Goal: Task Accomplishment & Management: Manage account settings

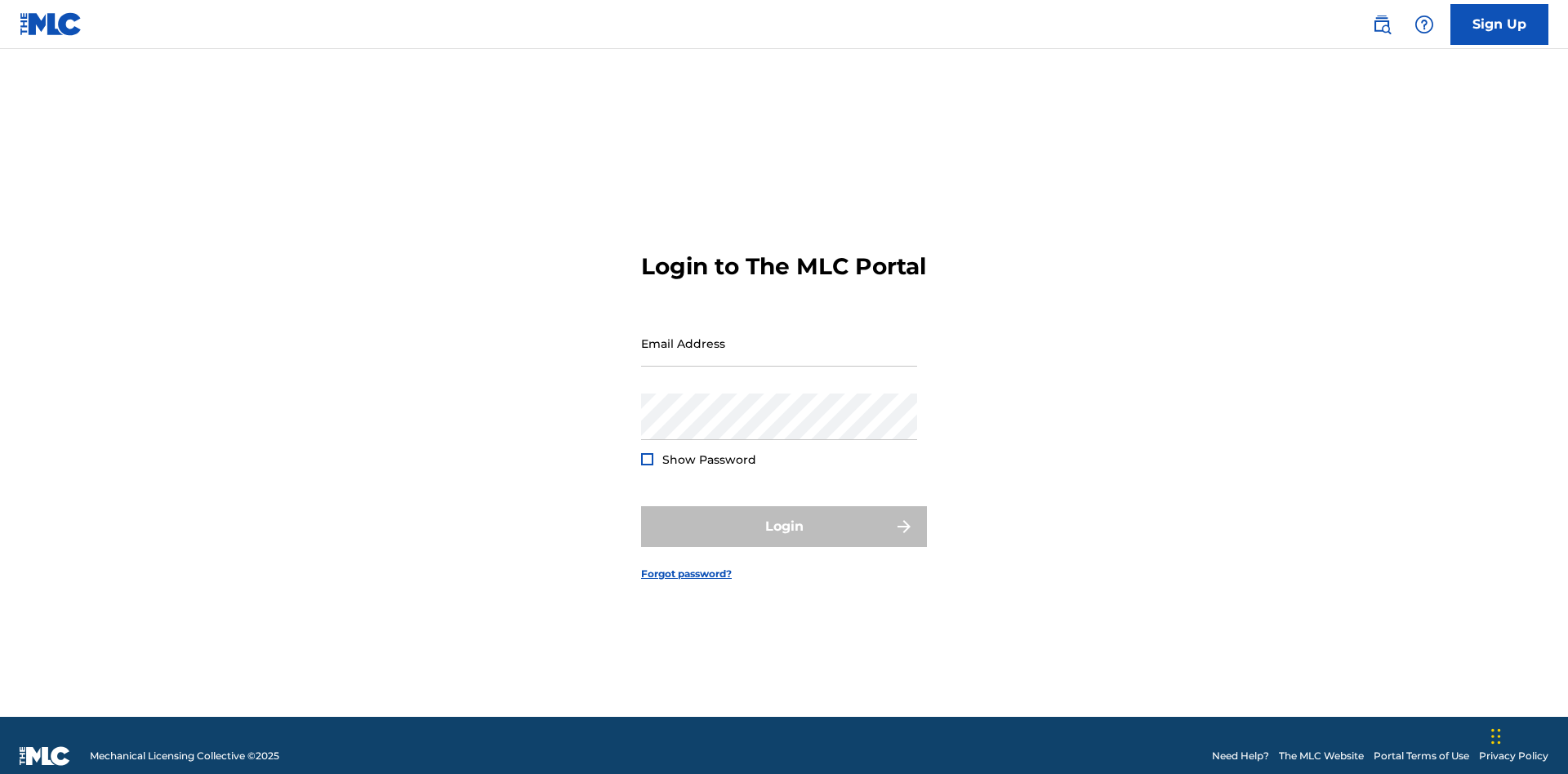
scroll to position [21, 0]
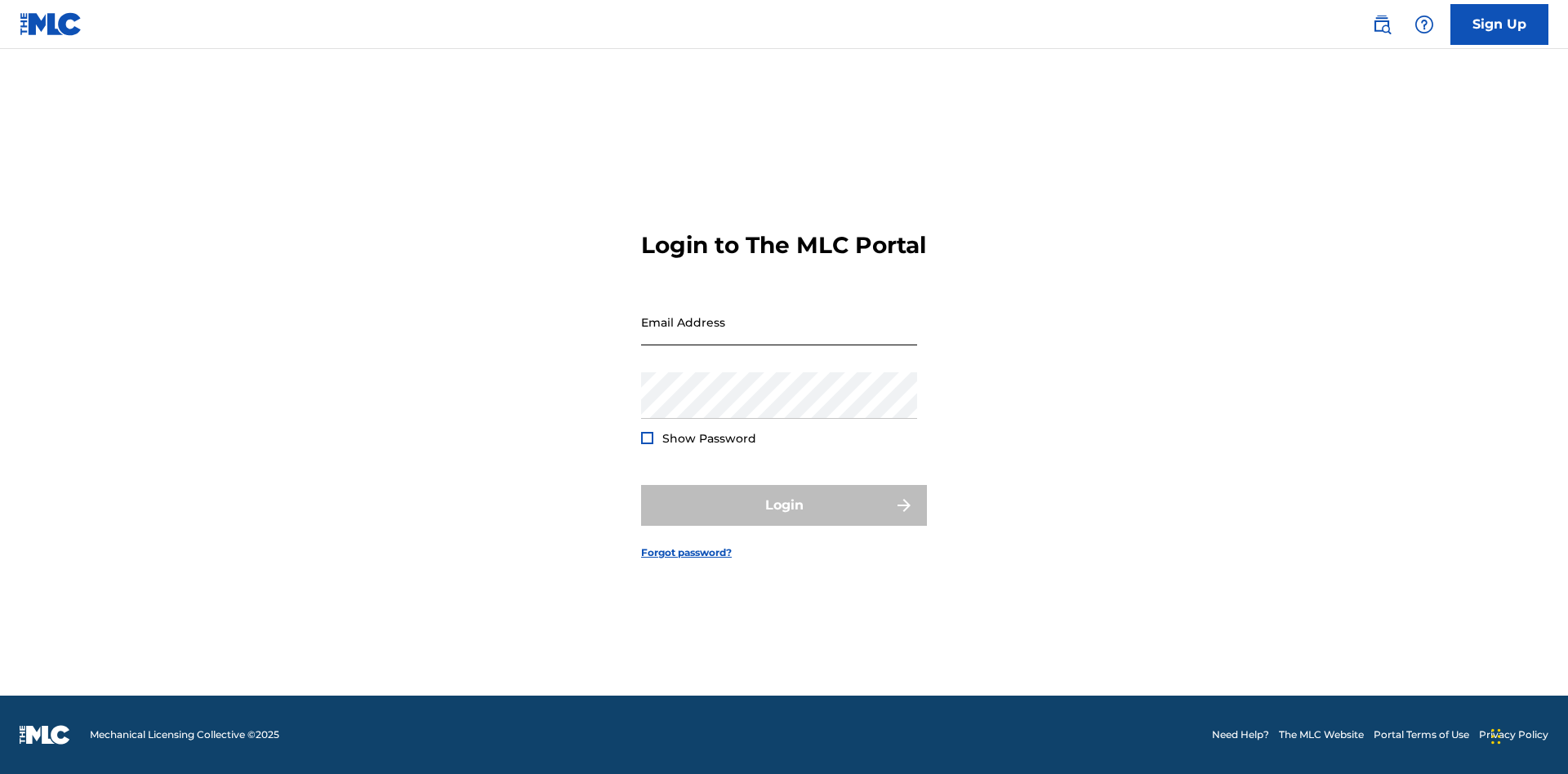
click at [779, 336] on input "Email Address" at bounding box center [779, 322] width 276 height 46
type input "[PERSON_NAME][EMAIL_ADDRESS][PERSON_NAME][DOMAIN_NAME]"
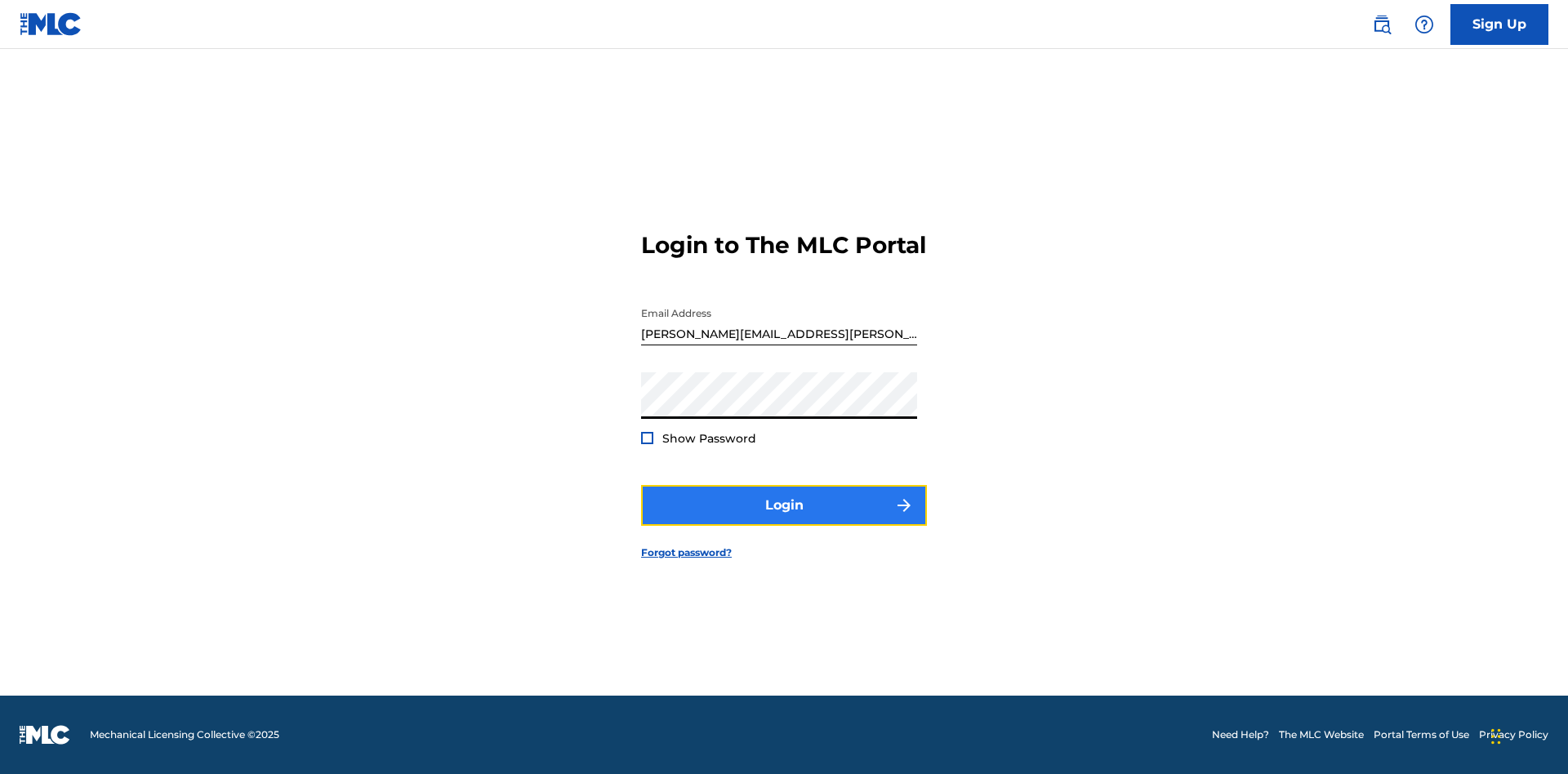
click at [784, 519] on button "Login" at bounding box center [784, 505] width 286 height 41
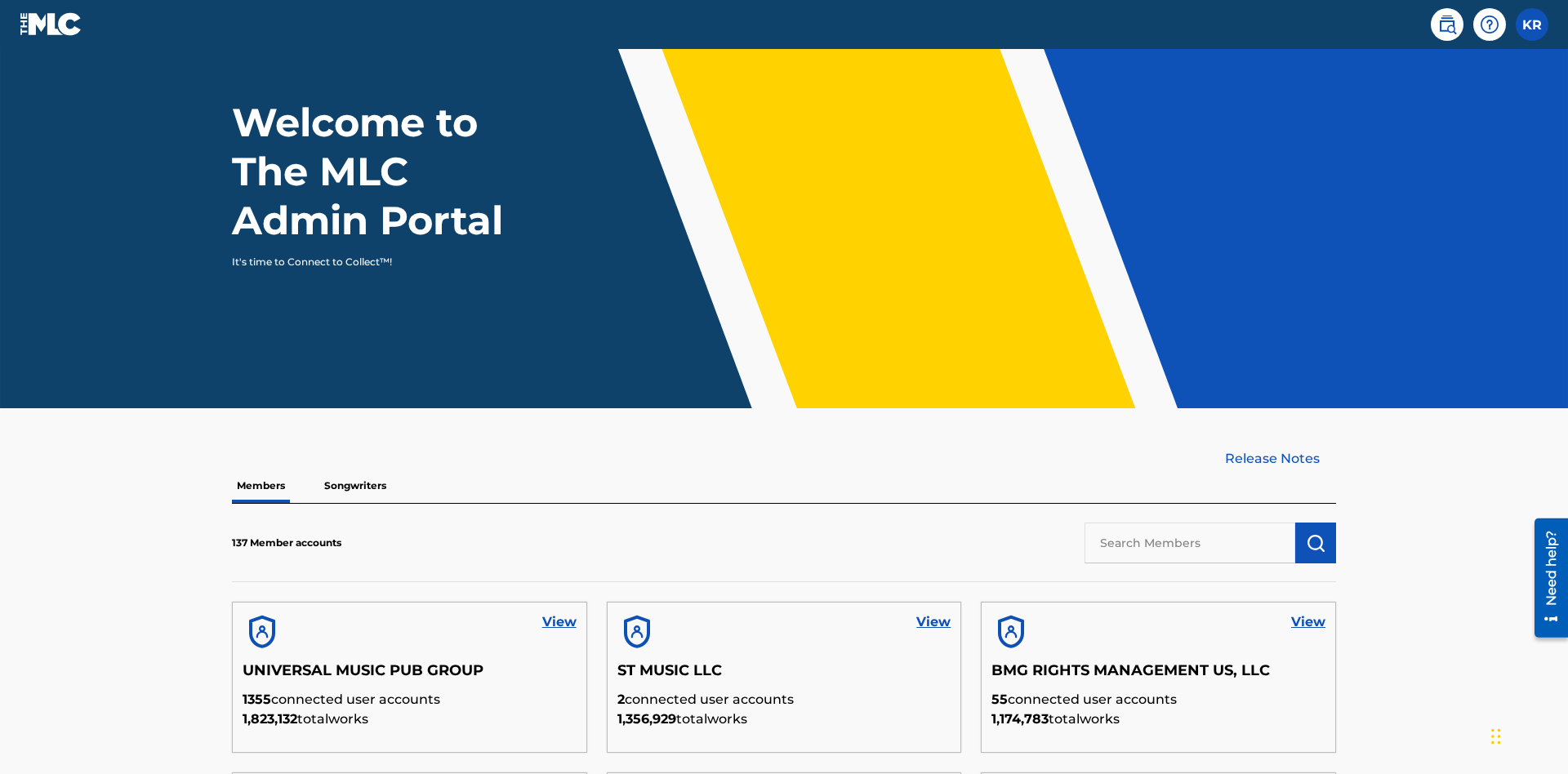
scroll to position [494, 0]
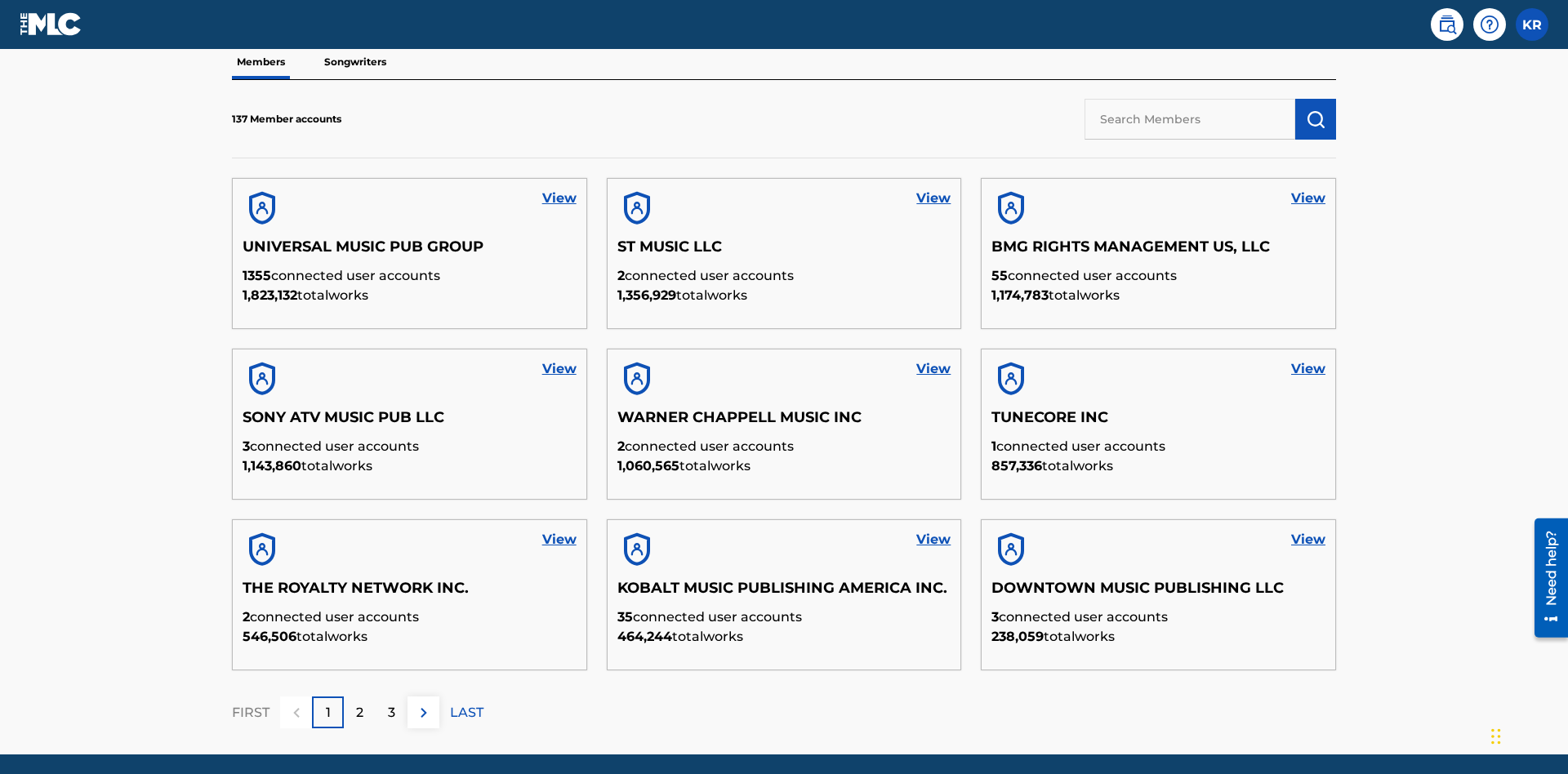
click at [1190, 118] on input "text" at bounding box center [1190, 119] width 211 height 41
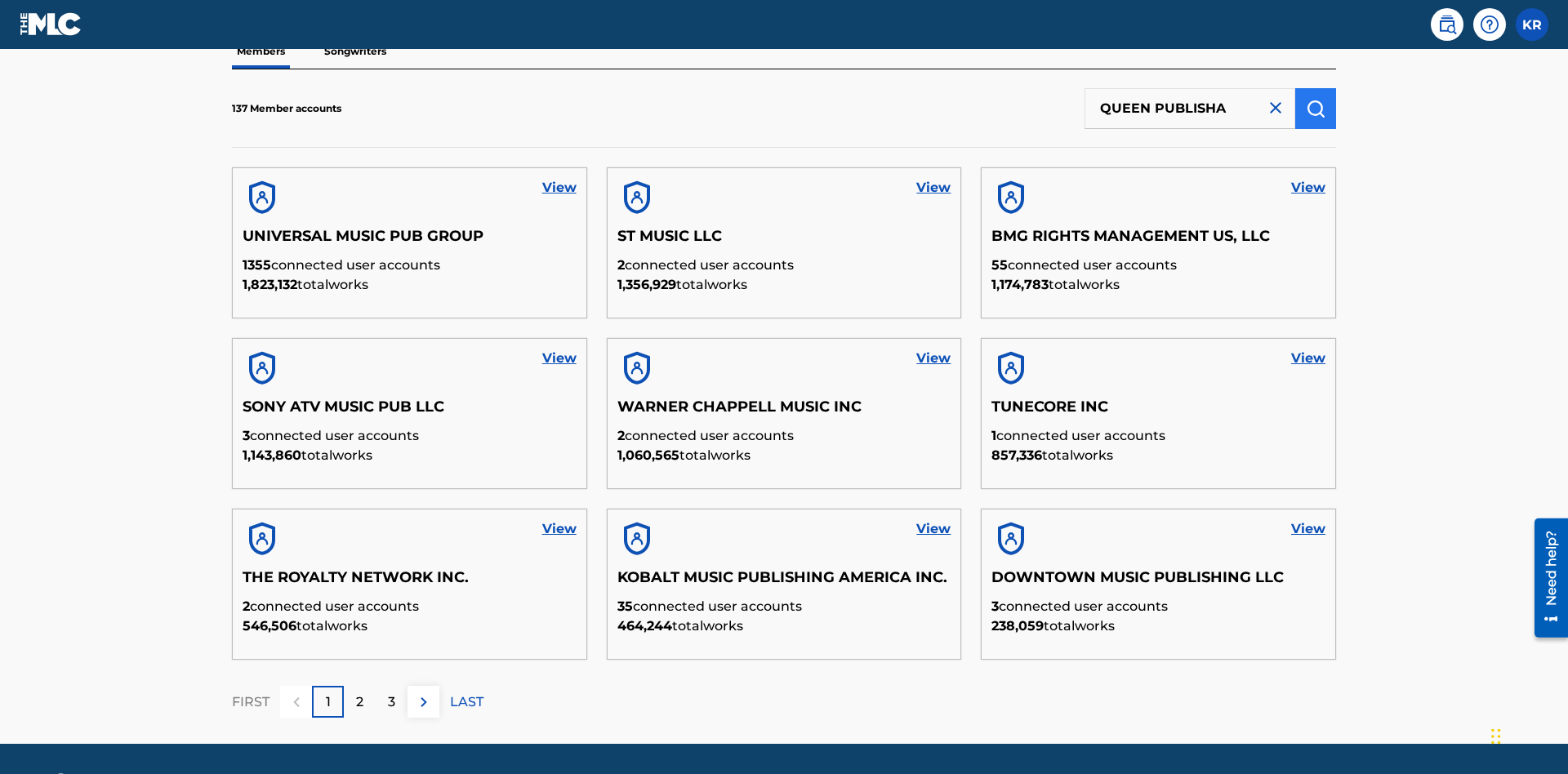
type input "QUEEN PUBLISHA"
click at [1315, 108] on img "submit" at bounding box center [1316, 109] width 20 height 20
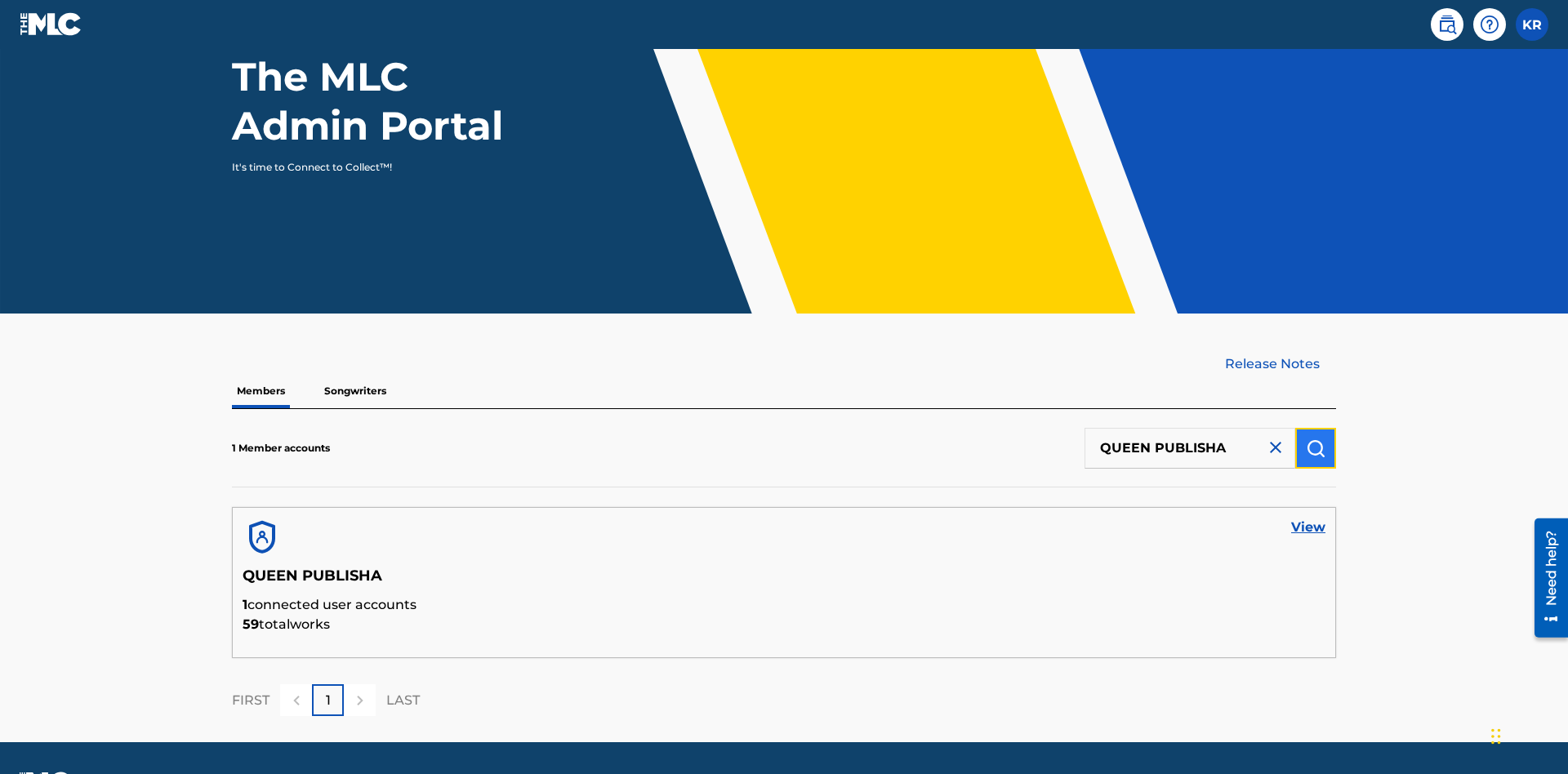
scroll to position [212, 0]
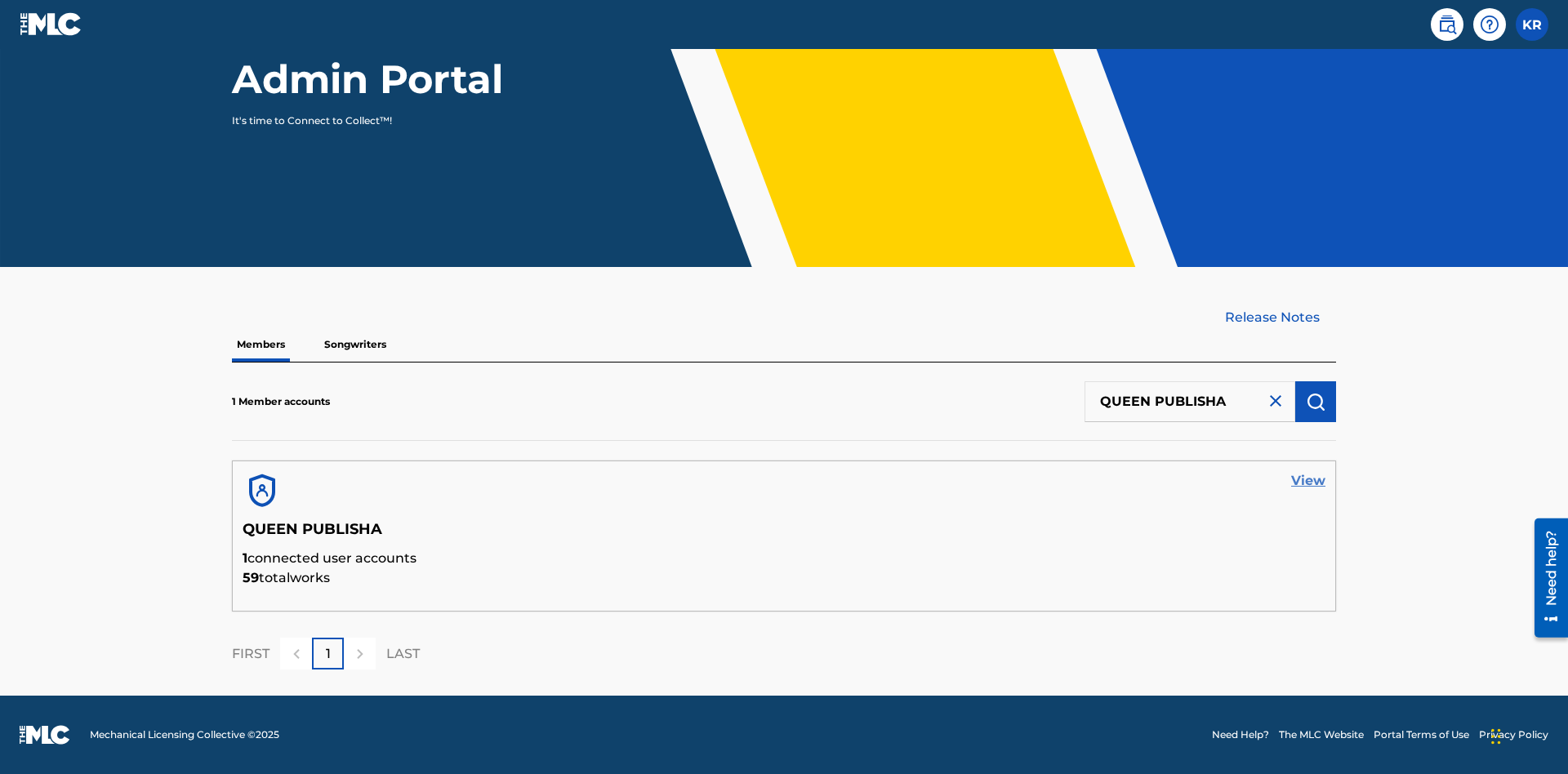
click at [1308, 481] on link "View" at bounding box center [1308, 481] width 35 height 20
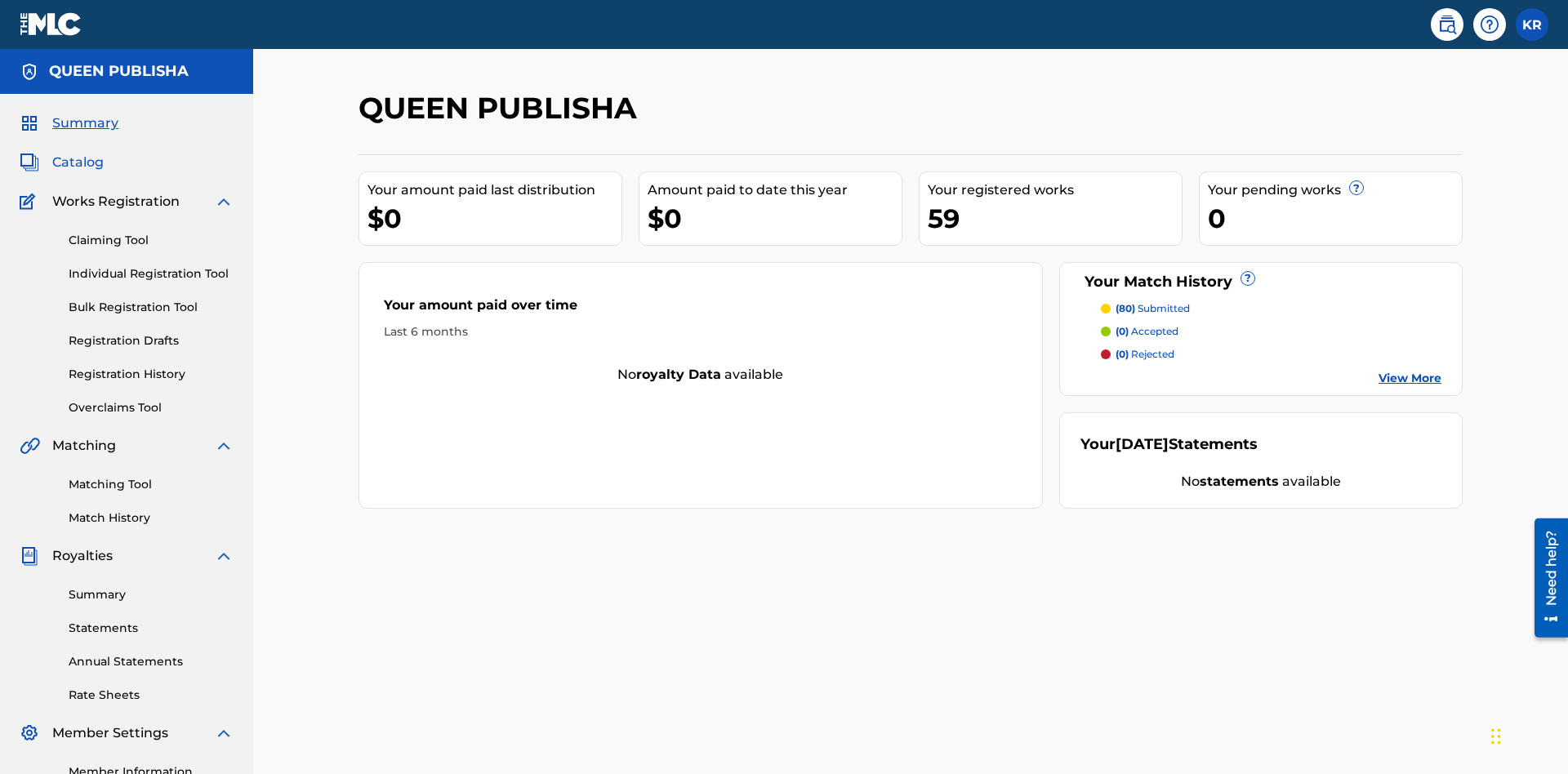
click at [77, 153] on span "Catalog" at bounding box center [77, 163] width 52 height 20
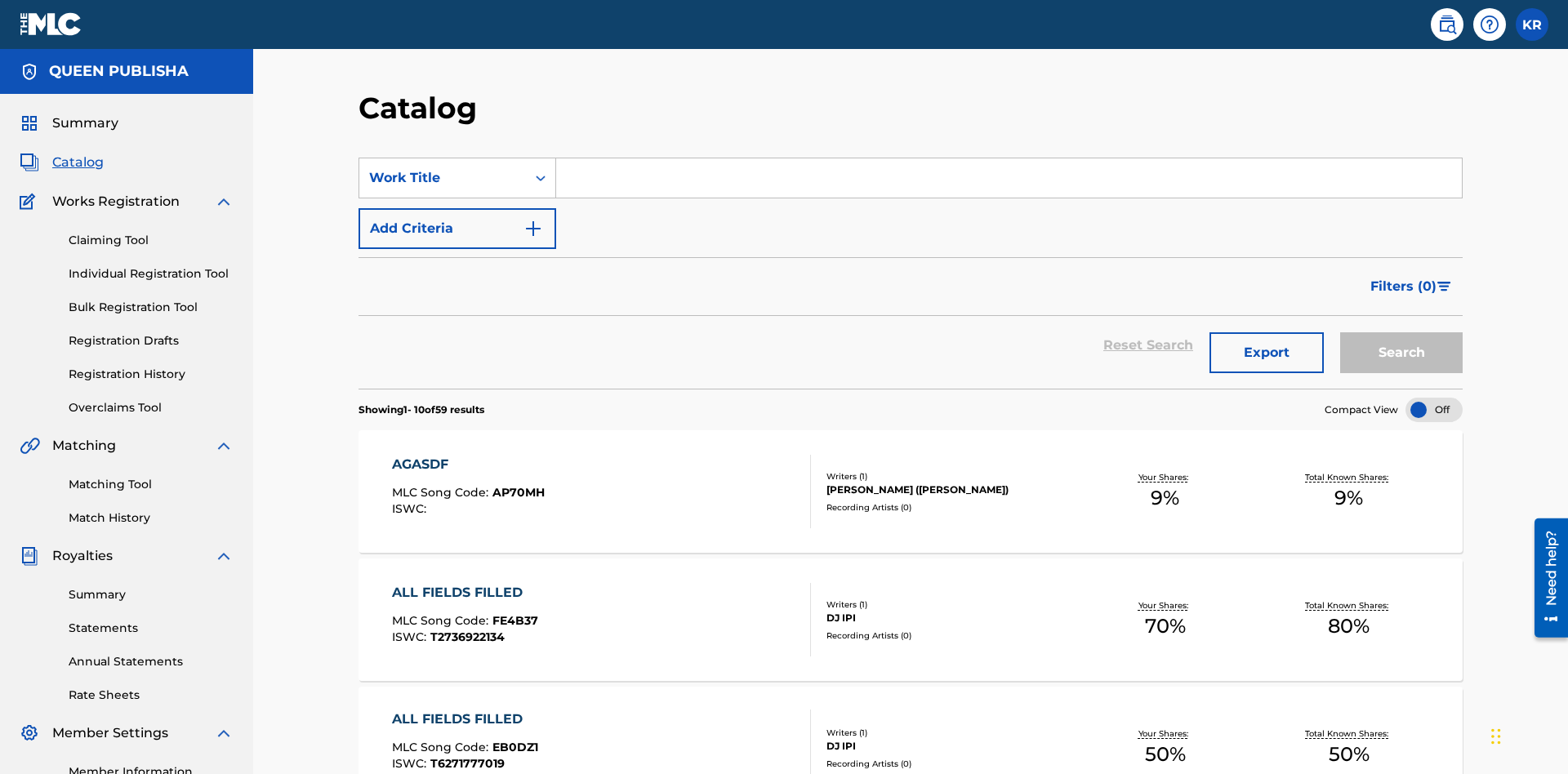
click at [1009, 158] on input "Search Form" at bounding box center [1009, 177] width 906 height 39
click at [1402, 332] on button "Search" at bounding box center [1401, 352] width 123 height 41
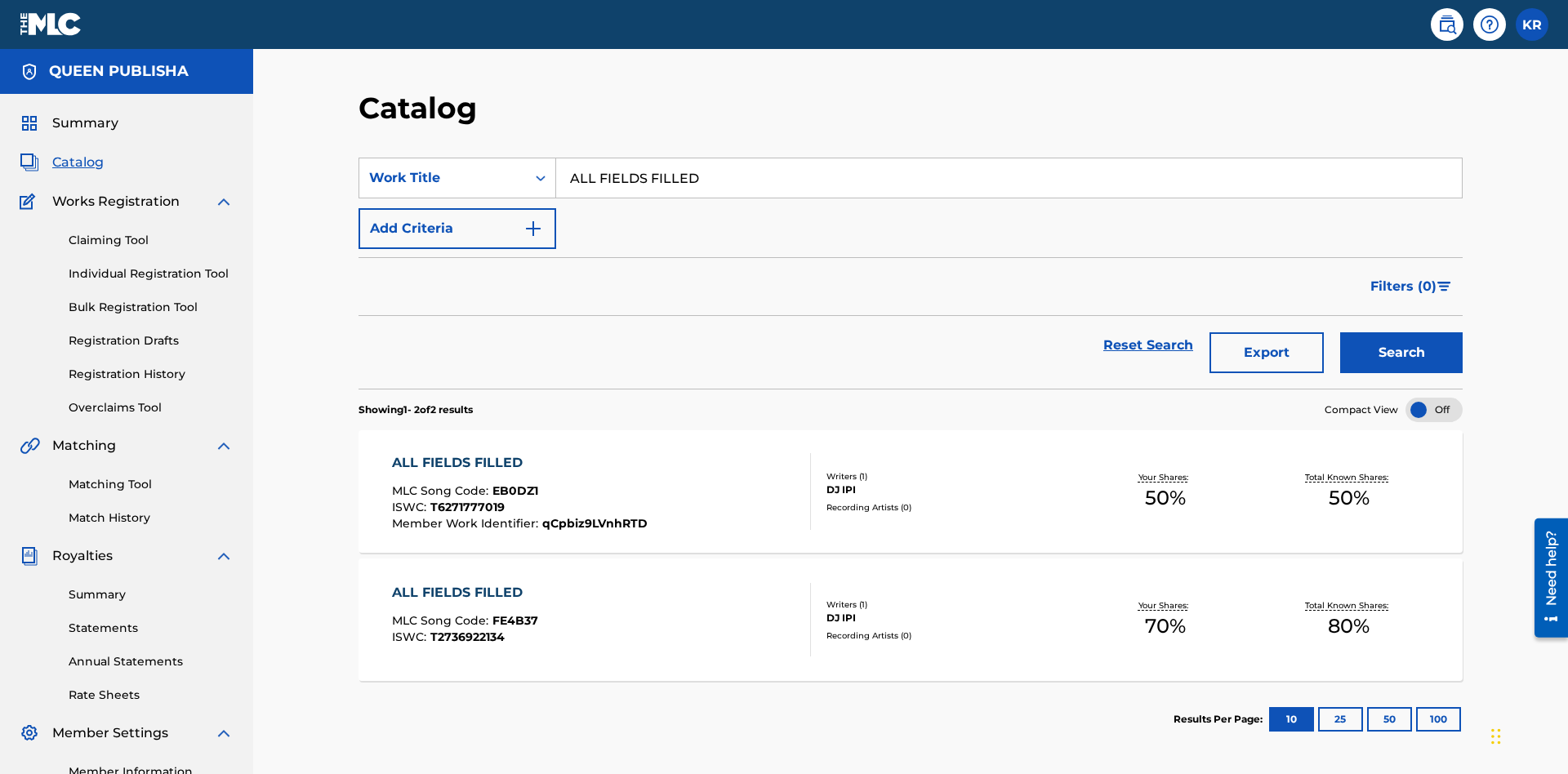
click at [513, 483] on span "EB0DZ1" at bounding box center [515, 490] width 45 height 15
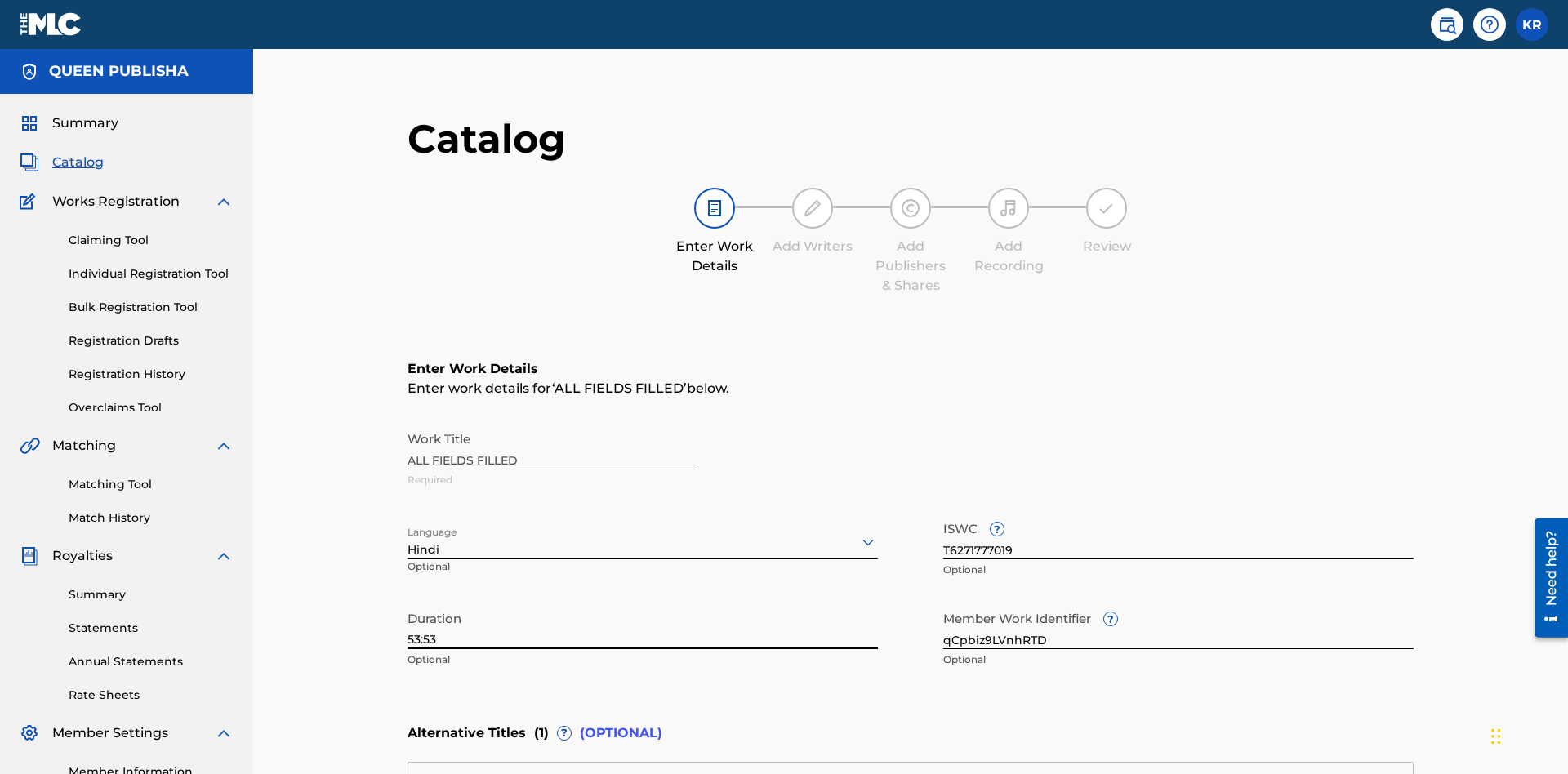
type input "53:53"
click at [859, 532] on icon at bounding box center [869, 542] width 20 height 20
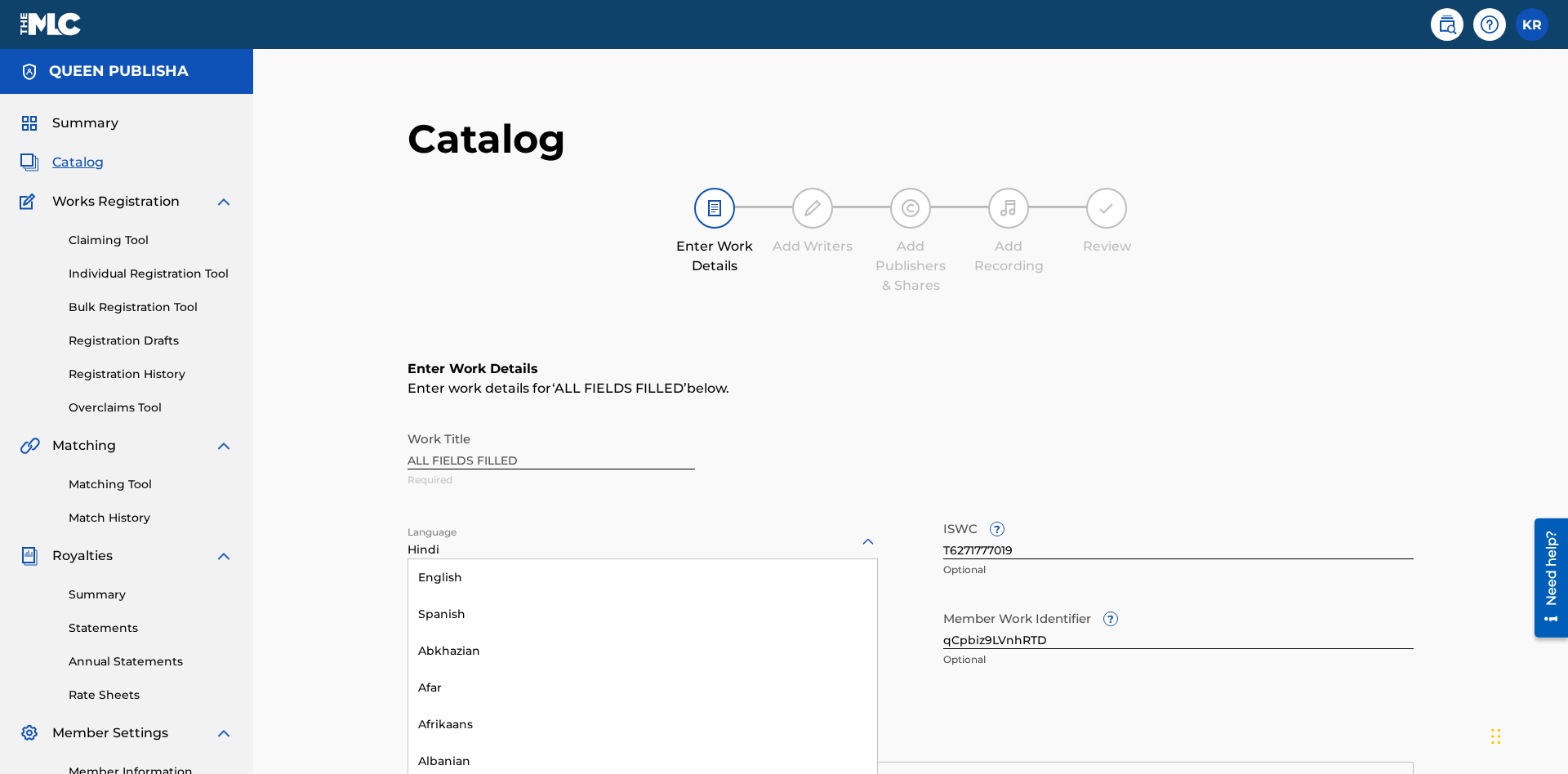
click at [943, 603] on input "qCpbiz9LVnhRTD" at bounding box center [1178, 626] width 470 height 46
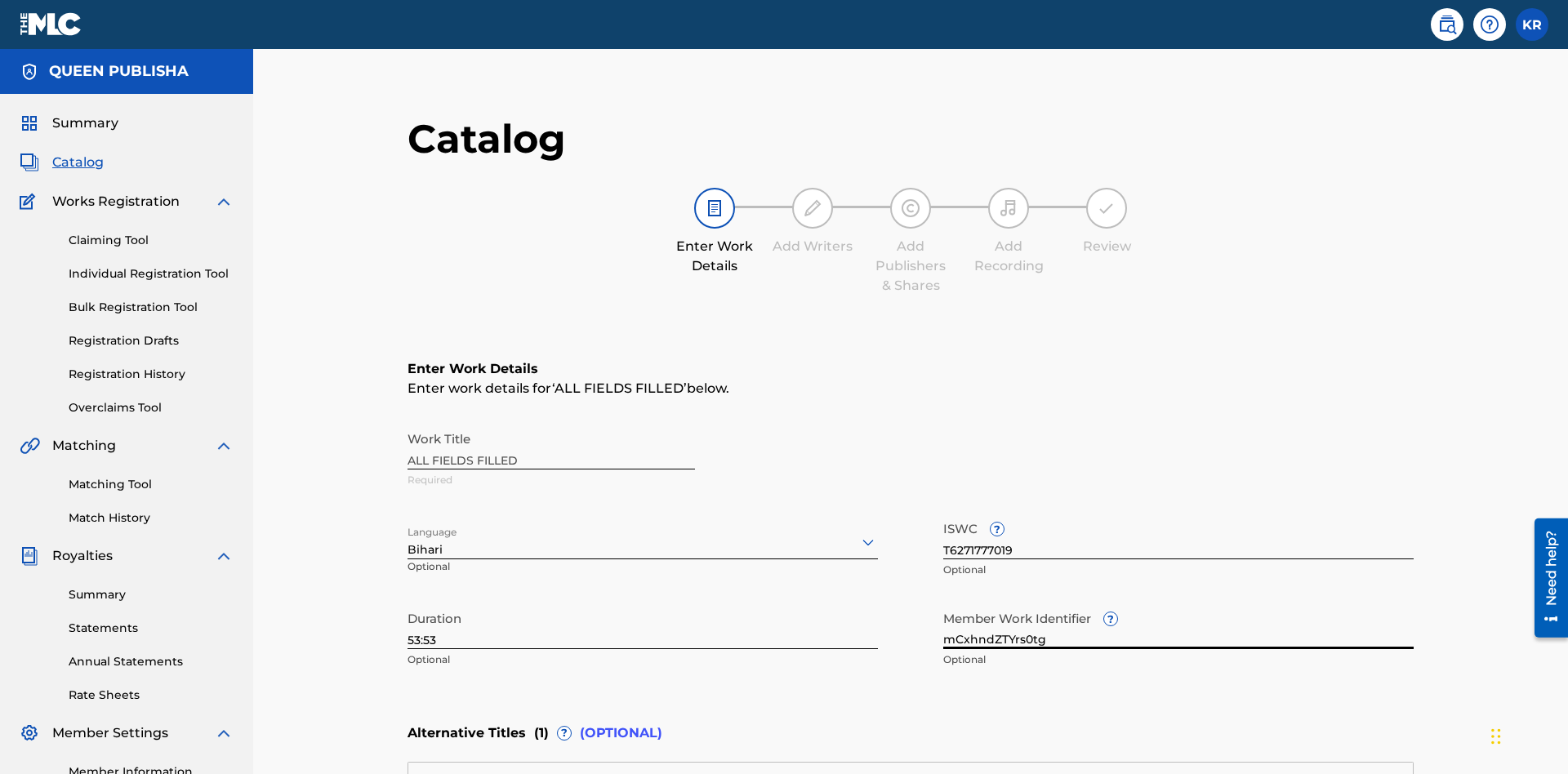
type input "mCxhndZTYrs0tg"
click at [943, 513] on input "T6271777019" at bounding box center [1178, 536] width 470 height 46
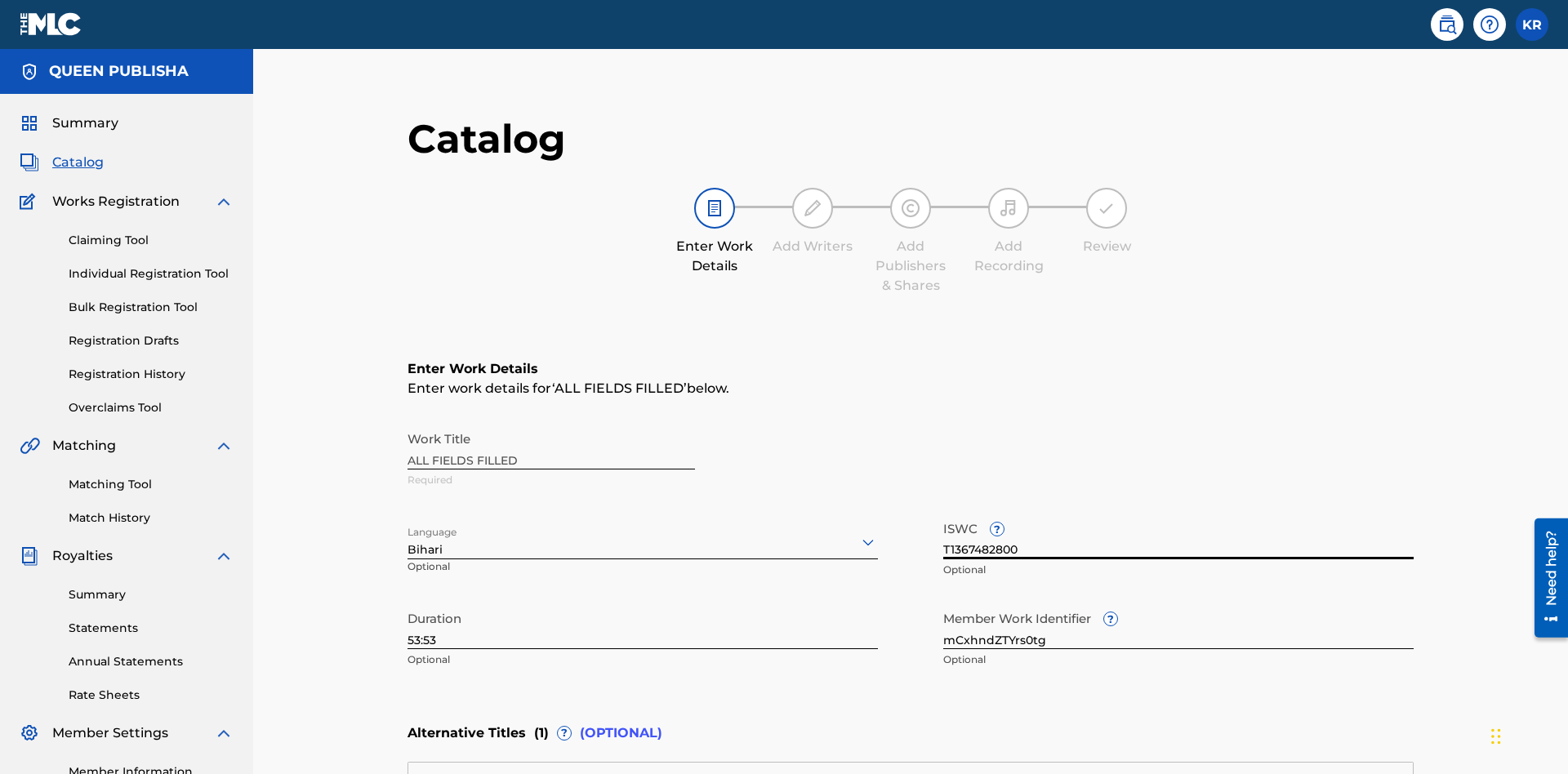
type input "T1367482800"
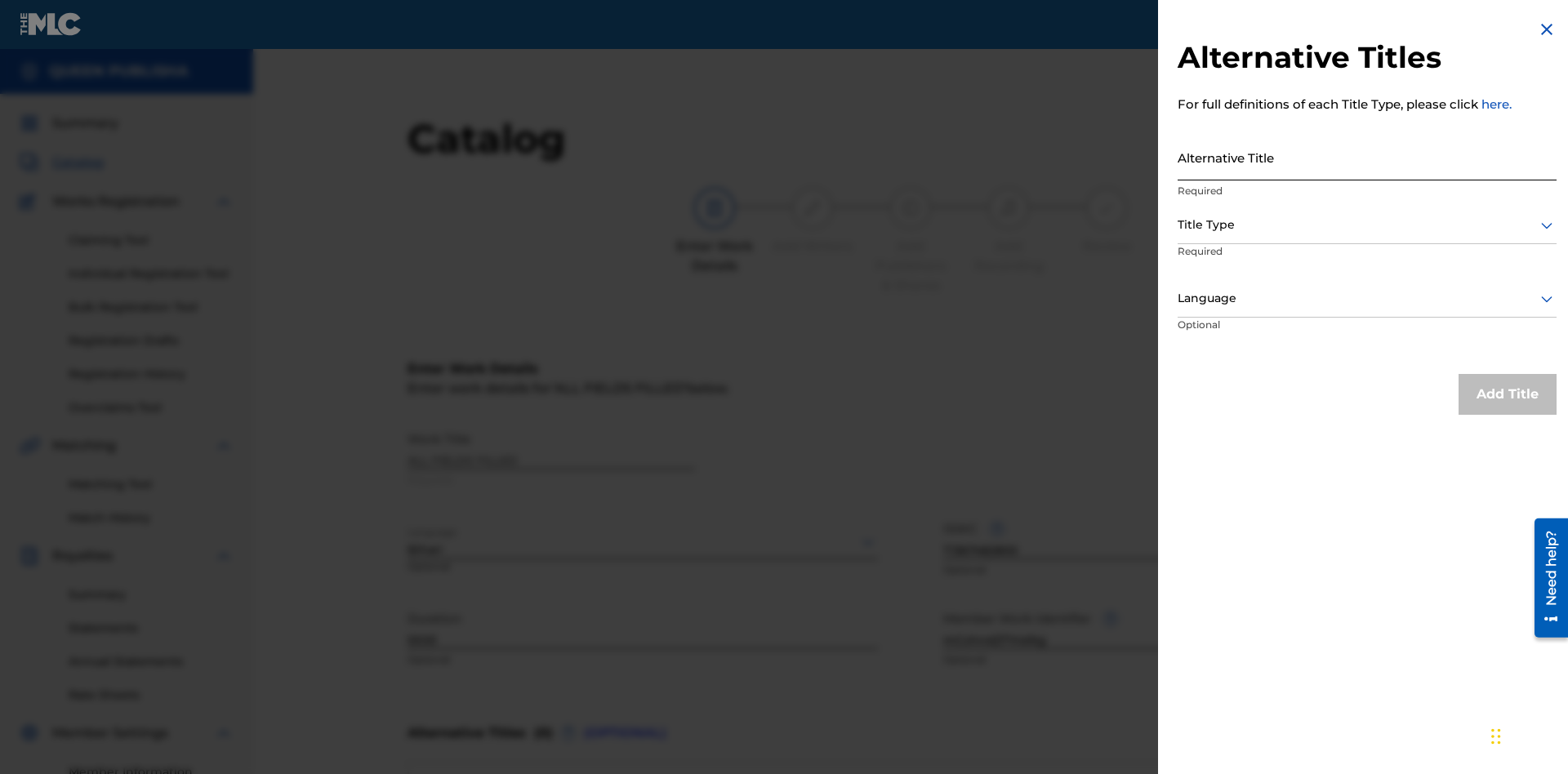
click at [1367, 156] on input "Alternative Title" at bounding box center [1367, 156] width 379 height 46
type input "027dxNl3yLR2lNuehVSBGtDByNogZjnfjHuuf9mgumO6h185yp"
click at [1367, 225] on div at bounding box center [1367, 225] width 379 height 20
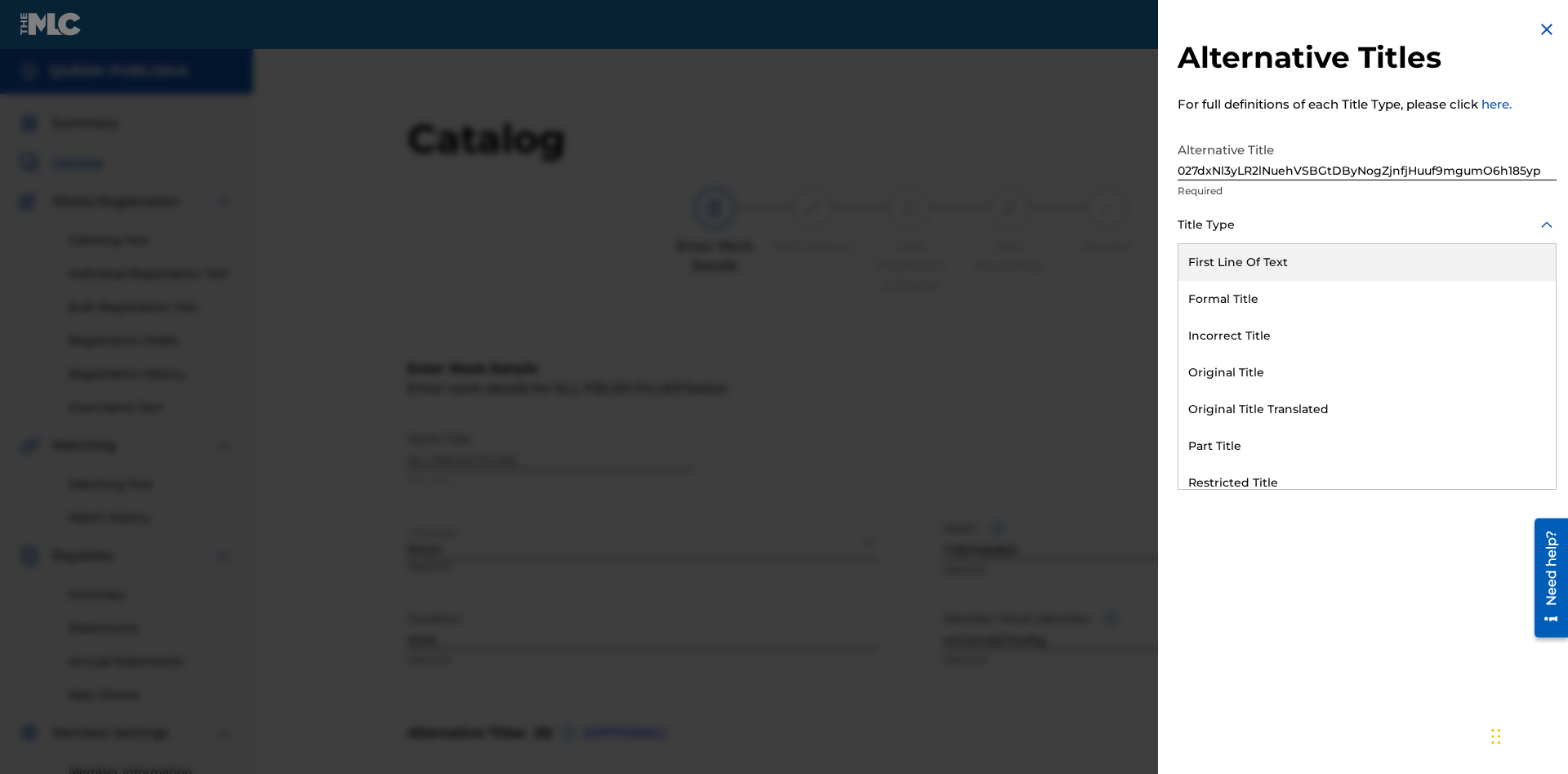
click at [1367, 575] on div "Alternative Title With National Characters" at bounding box center [1366, 593] width 377 height 36
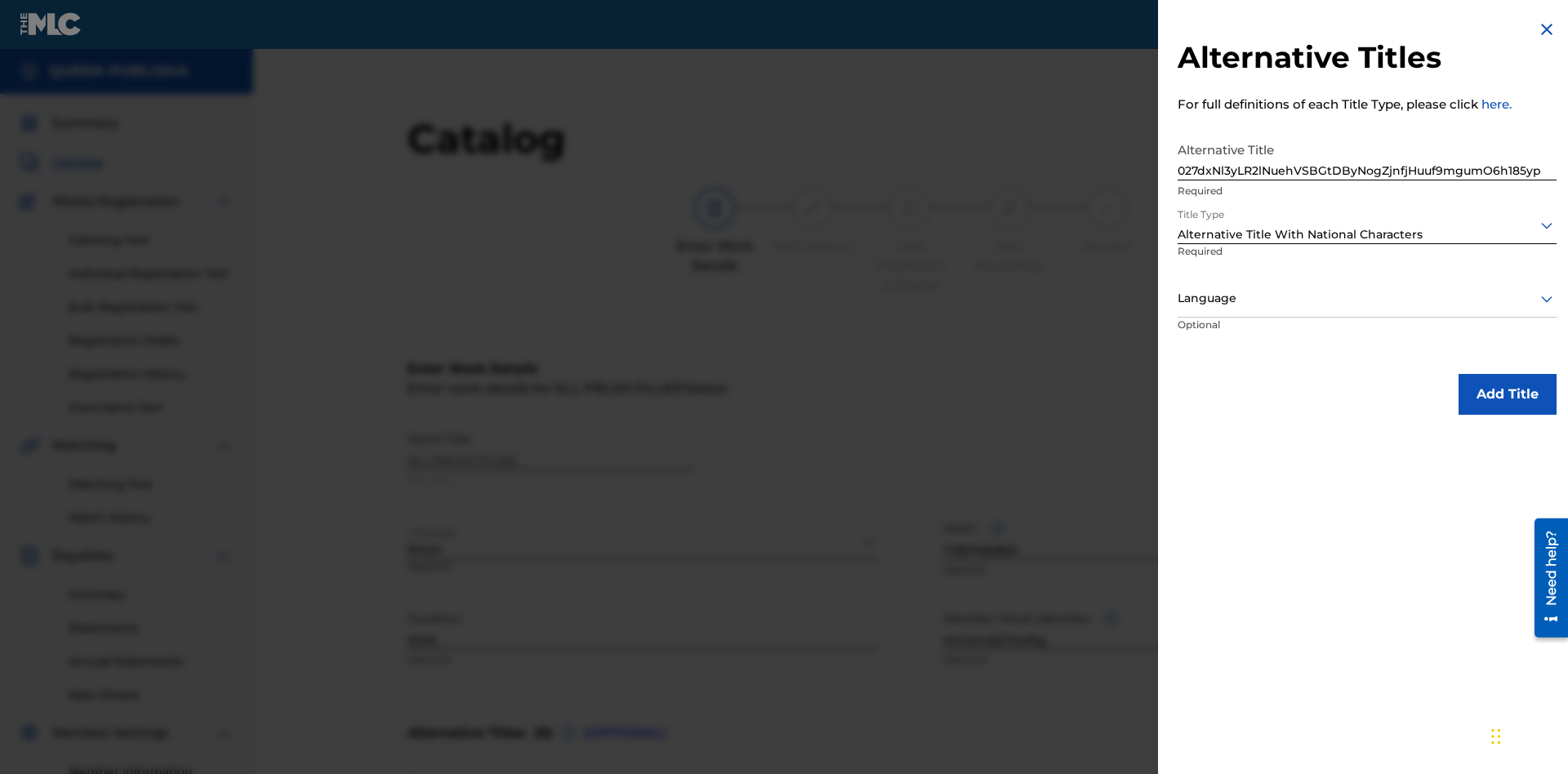
click at [1367, 298] on div at bounding box center [1367, 298] width 379 height 20
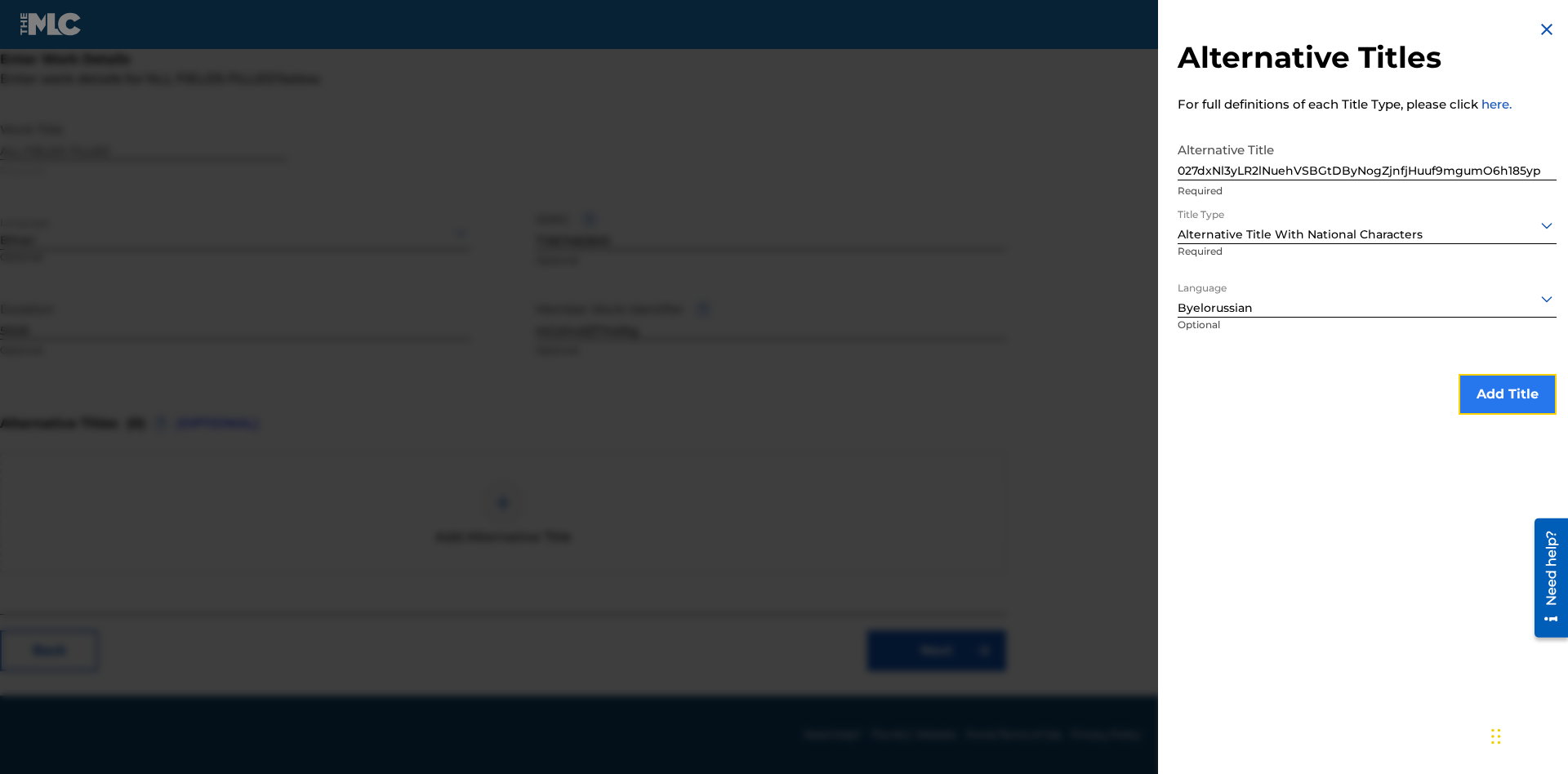
click at [1507, 394] on button "Add Title" at bounding box center [1507, 394] width 98 height 41
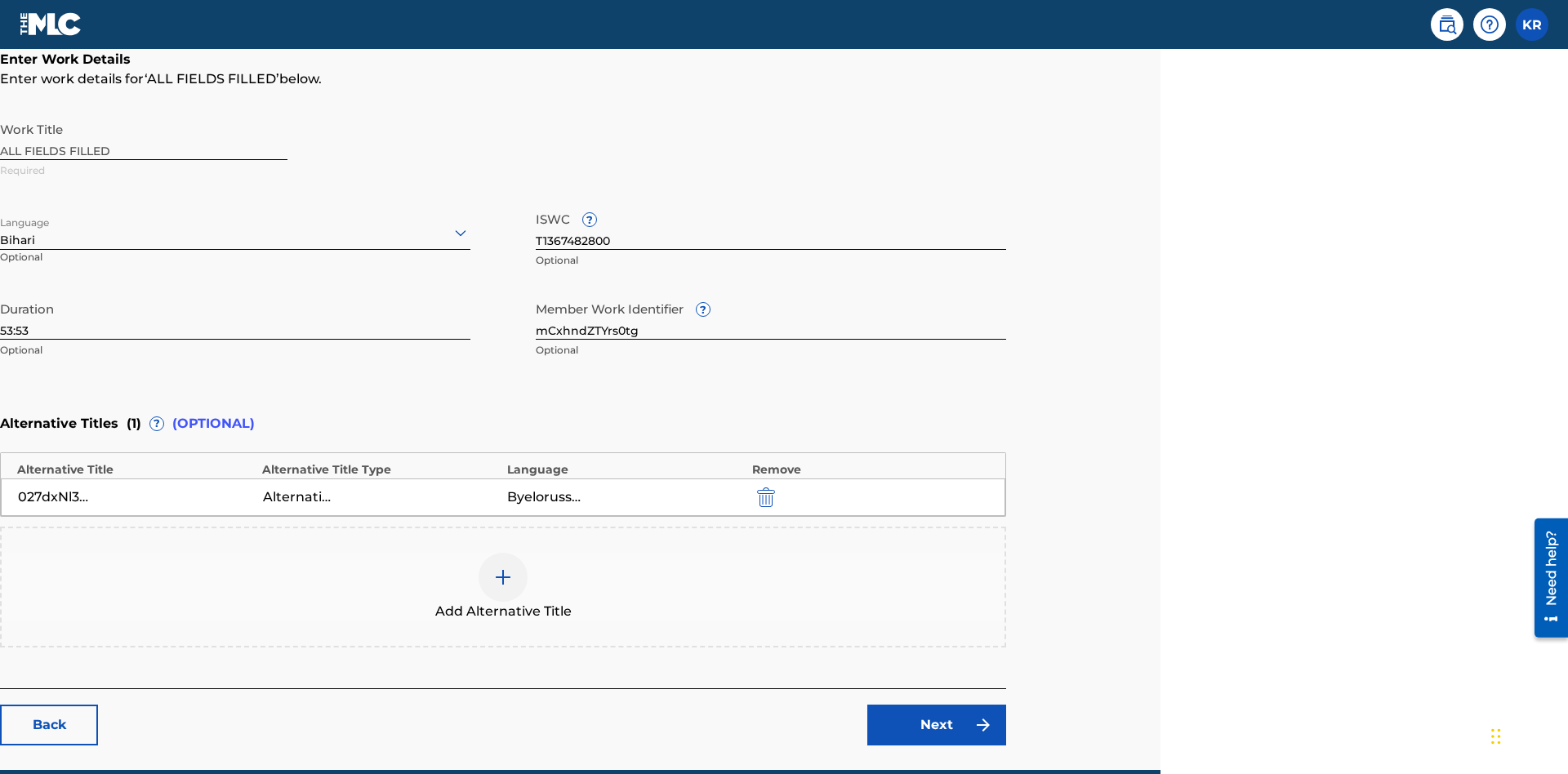
scroll to position [384, 407]
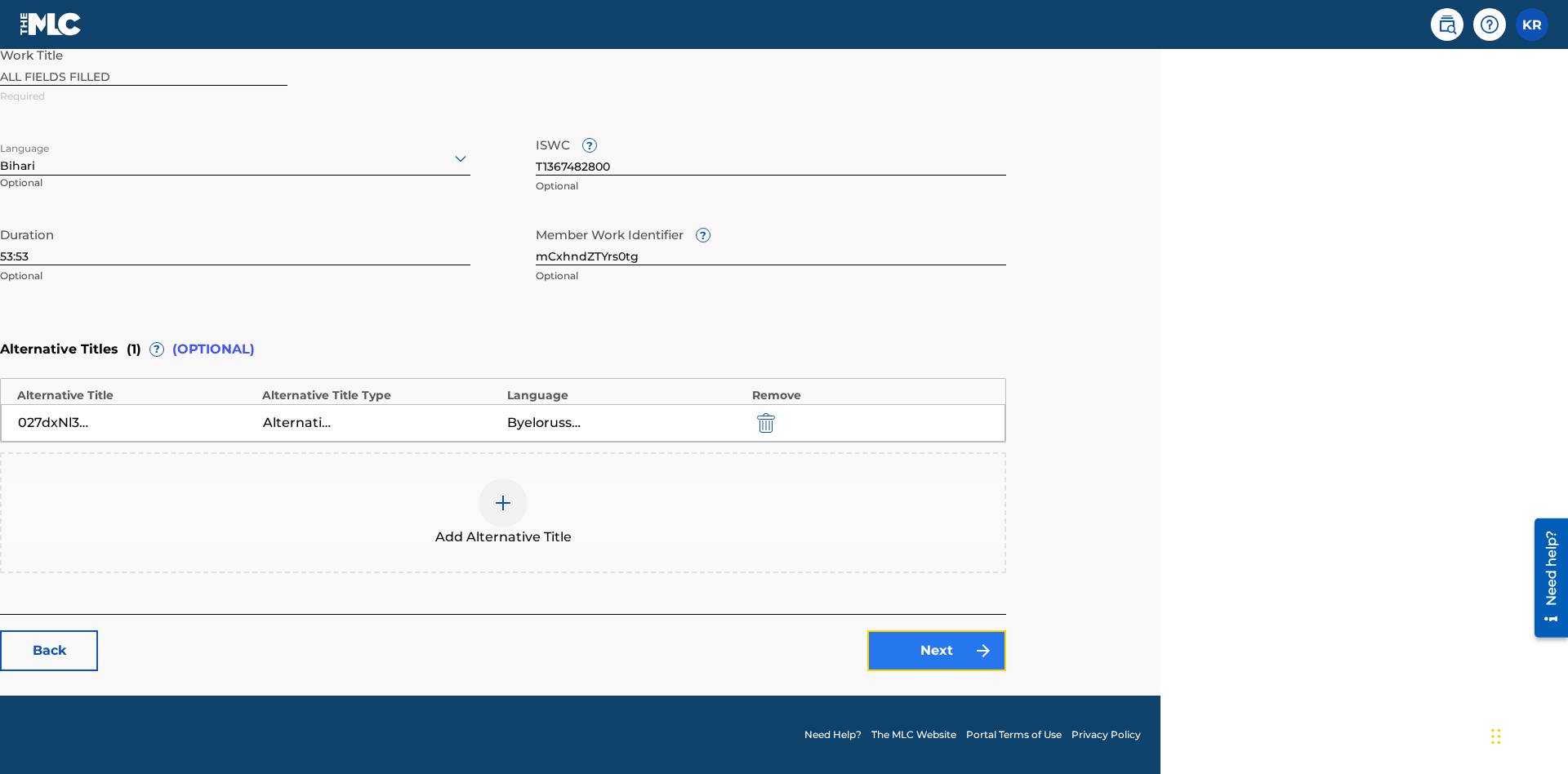
click at [937, 651] on link "Next" at bounding box center [936, 650] width 139 height 41
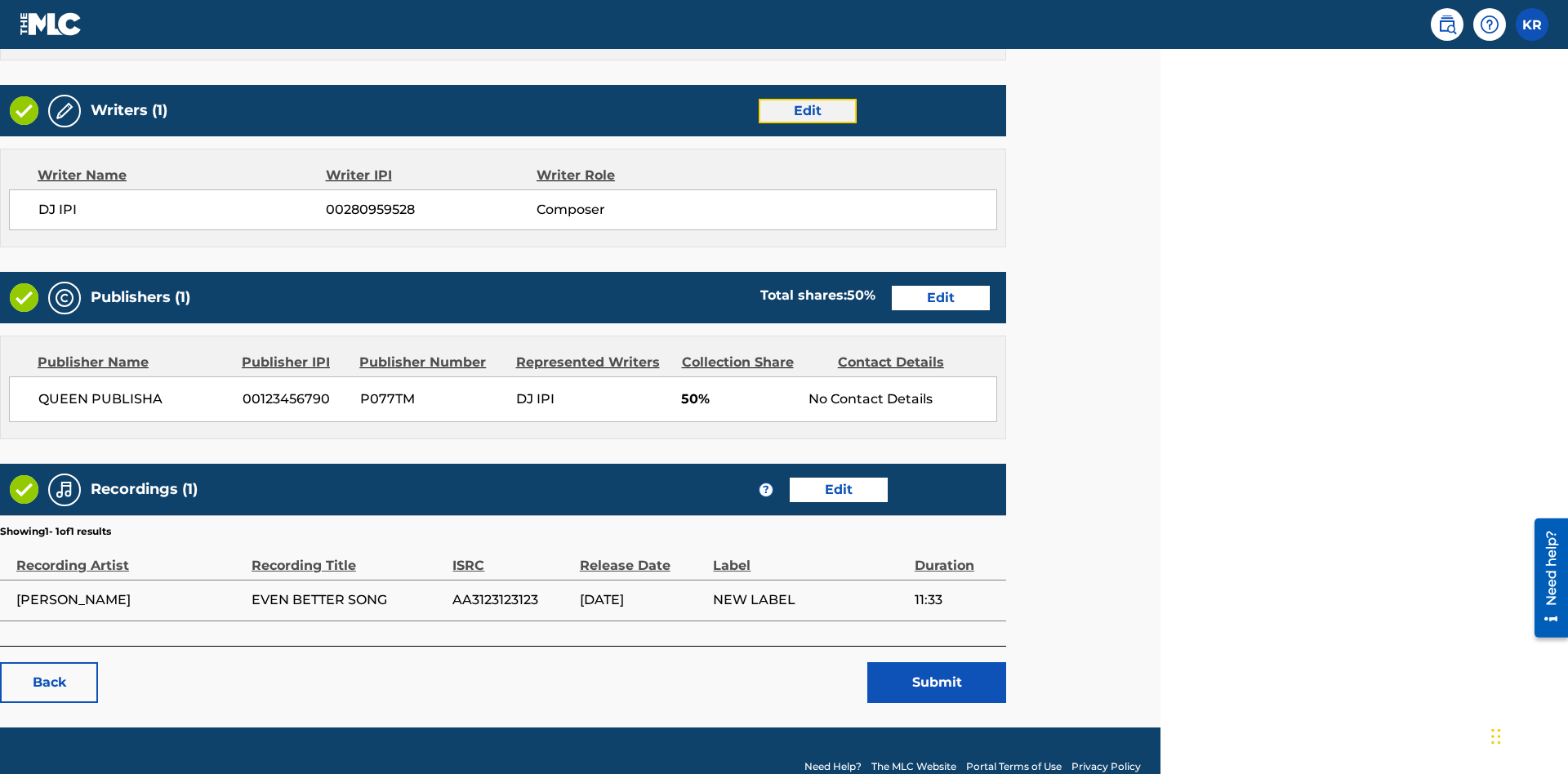
click at [807, 110] on link "Edit" at bounding box center [808, 111] width 98 height 25
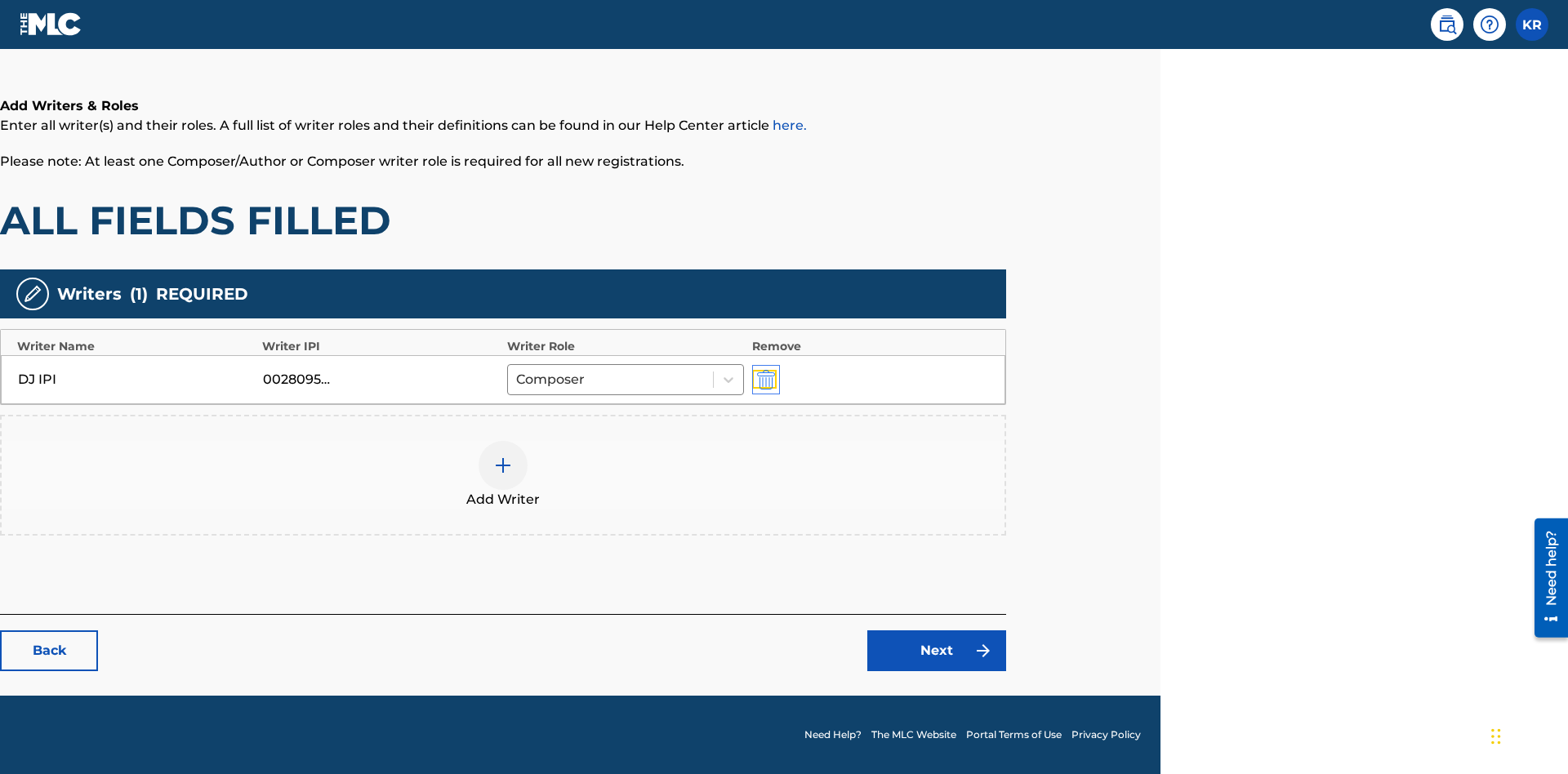
click at [763, 379] on img "submit" at bounding box center [766, 380] width 18 height 20
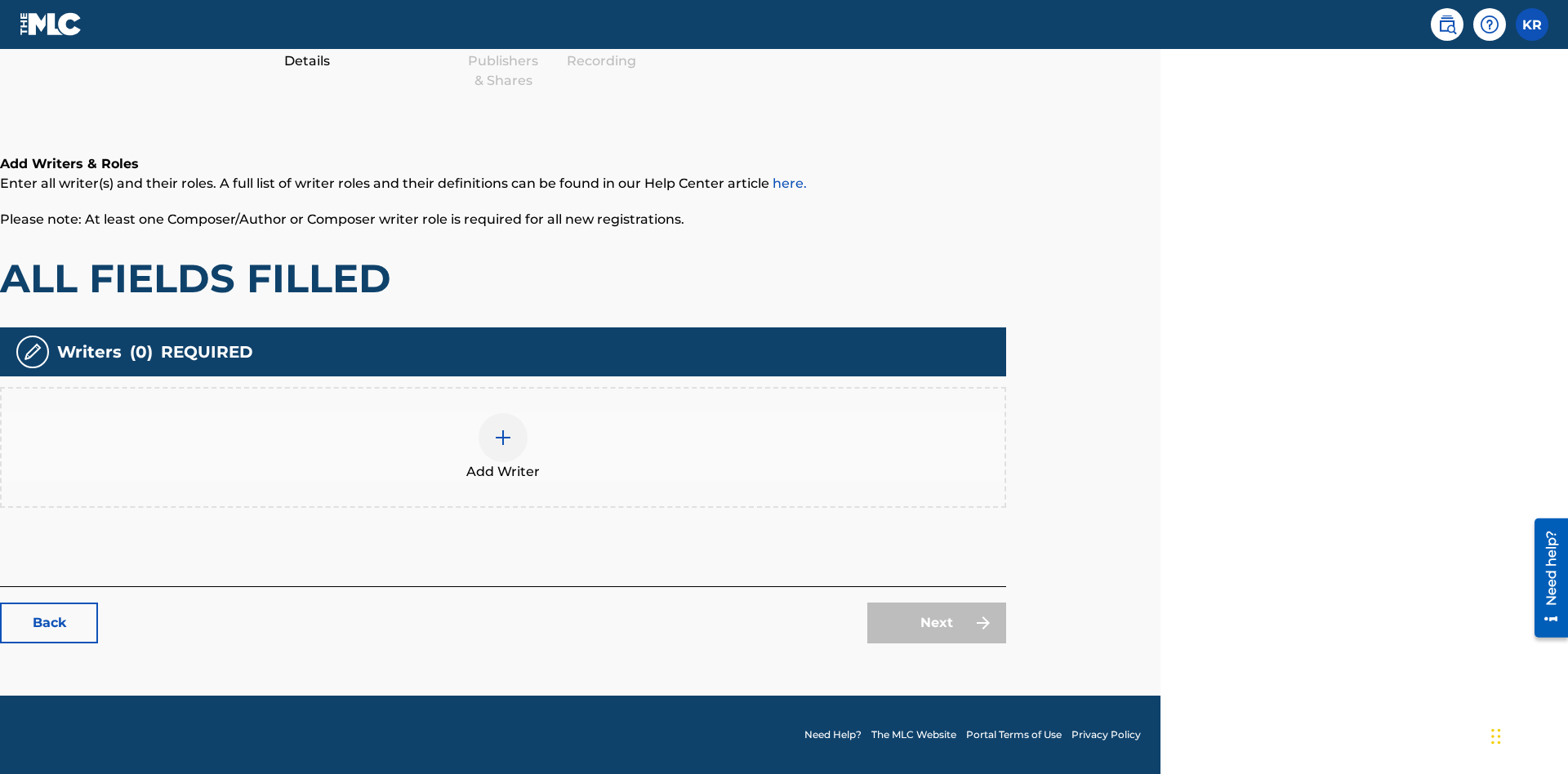
click at [503, 447] on img at bounding box center [503, 437] width 20 height 20
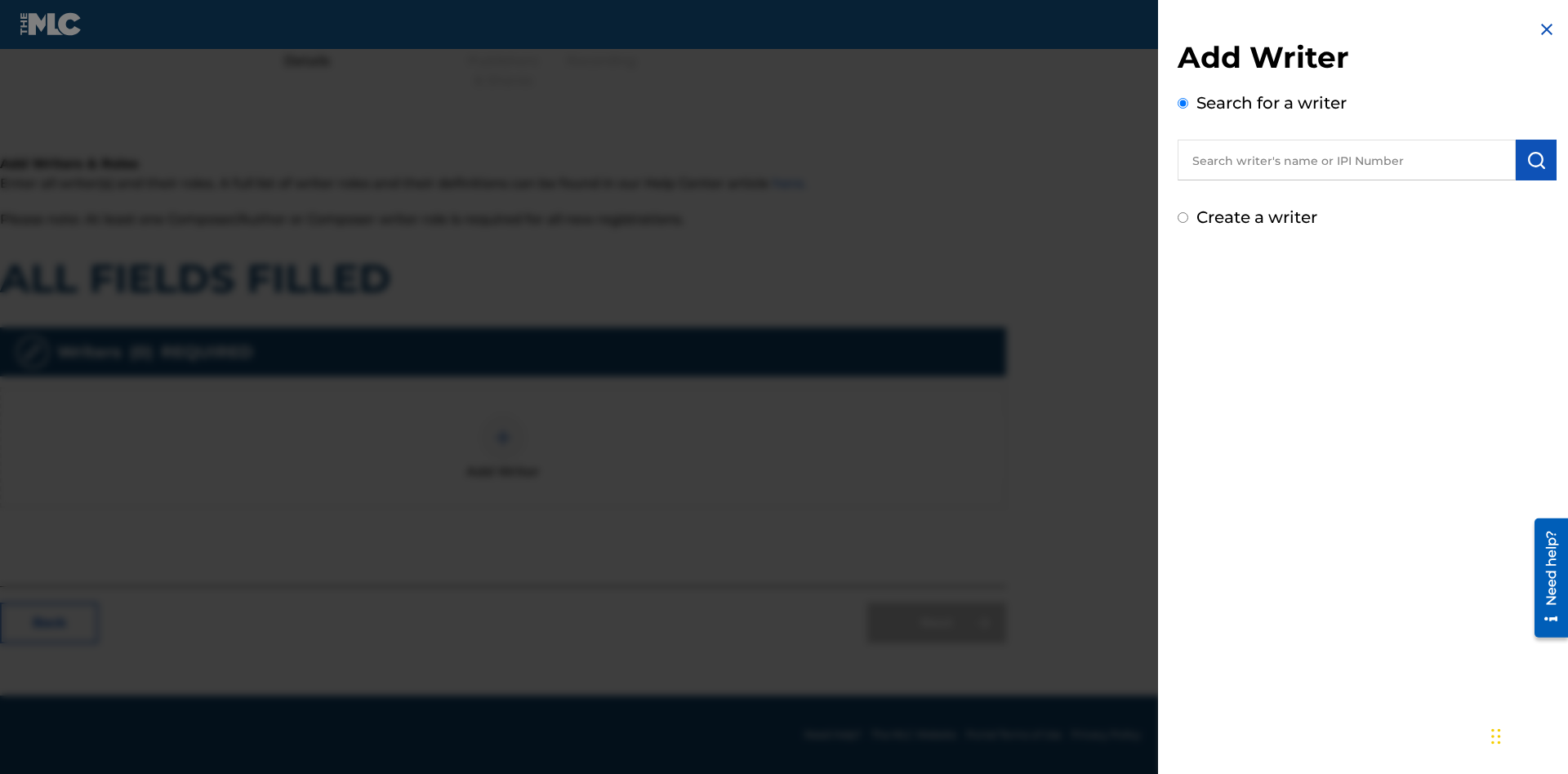
click at [1183, 218] on input "Create a writer" at bounding box center [1183, 217] width 11 height 11
radio input "false"
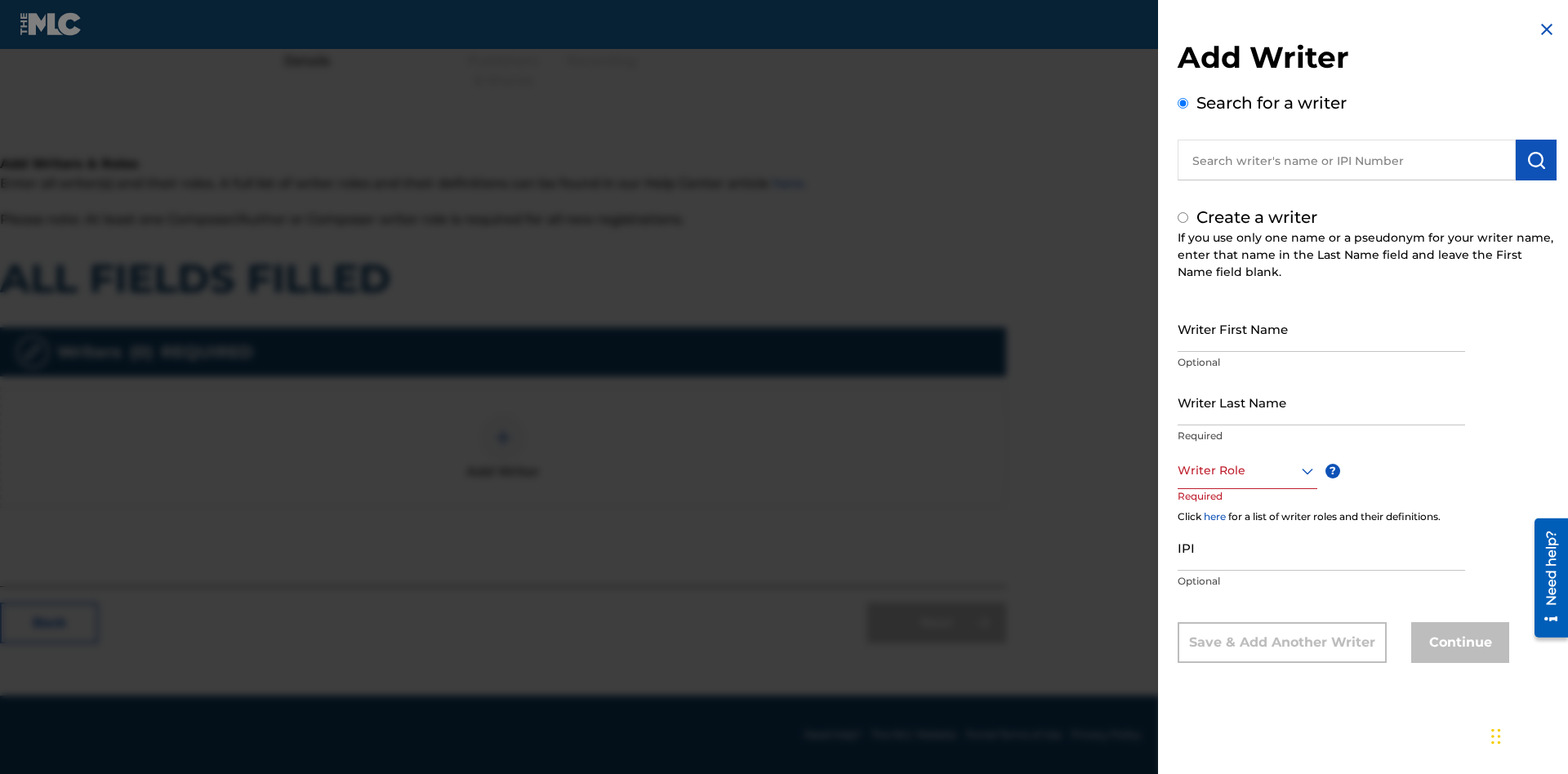
radio input "false"
radio input "true"
click at [1322, 328] on input "Writer First Name" at bounding box center [1322, 328] width 287 height 46
type input "62sX2R7S7kSmCHqUsHOF60VFB"
click at [1322, 402] on input "Writer Last Name" at bounding box center [1322, 402] width 287 height 46
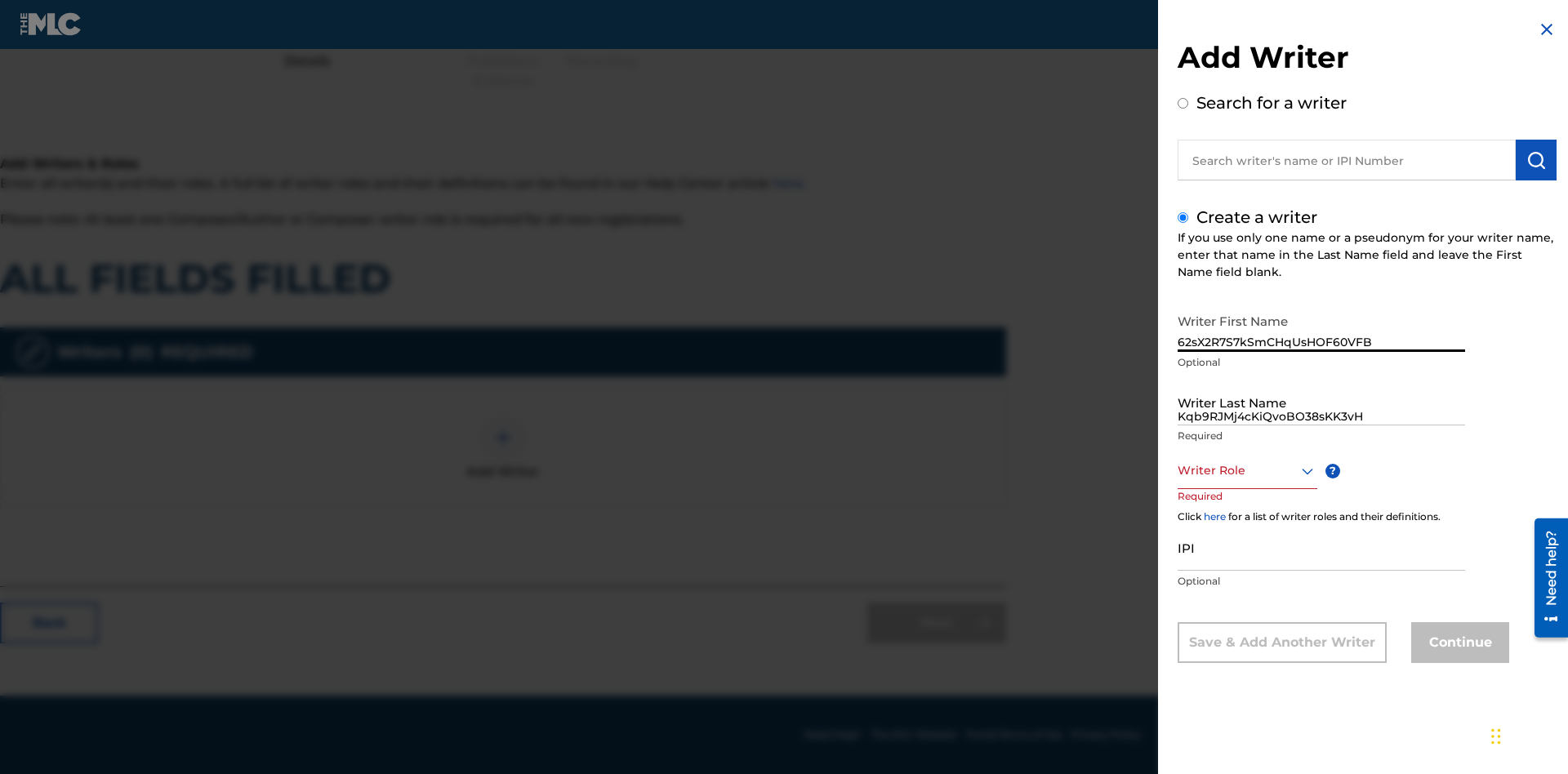
type input "Kqb9RJMj4cKiQvoBO38sKK3vH"
click at [1246, 470] on div at bounding box center [1248, 470] width 140 height 20
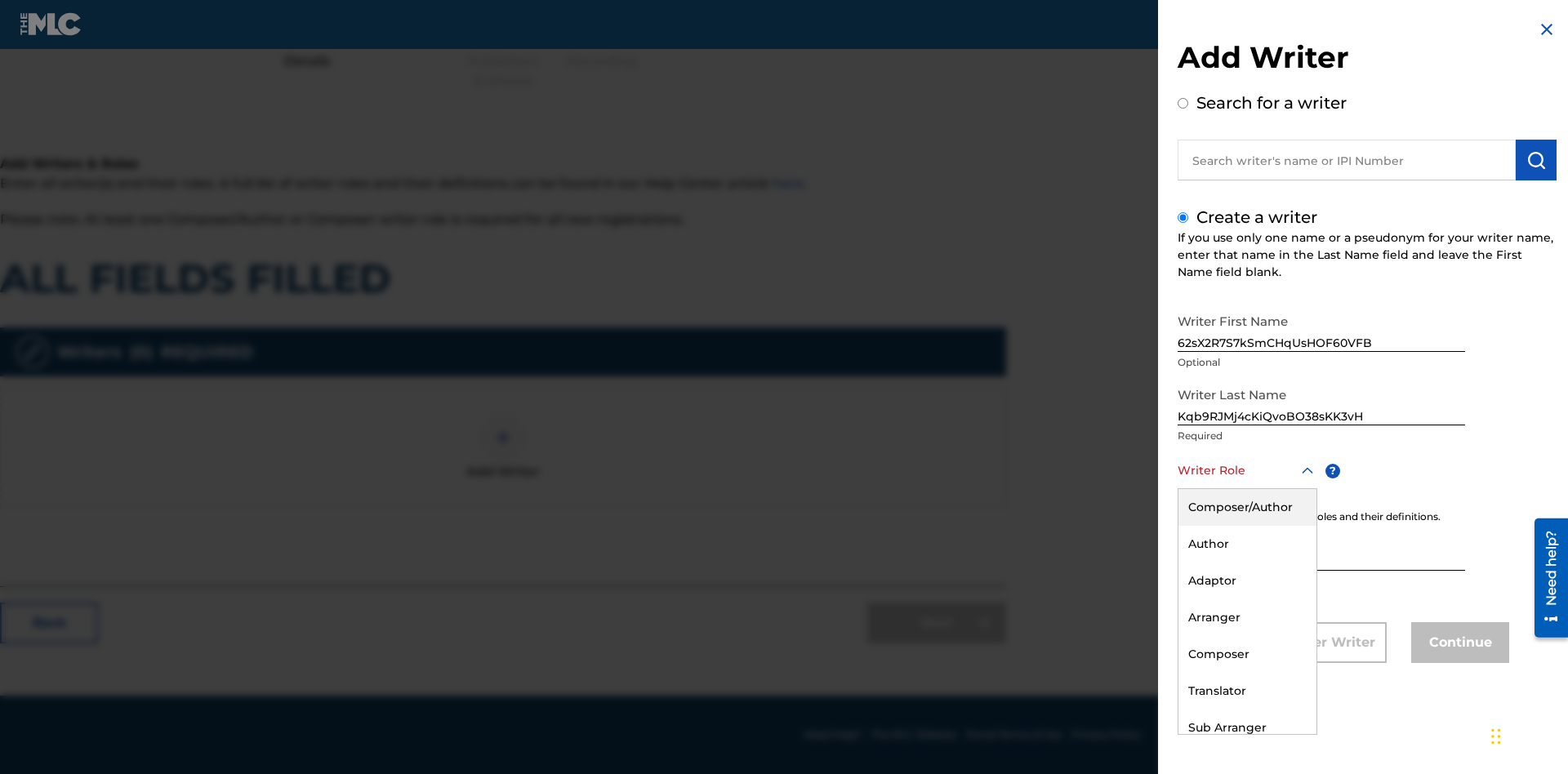
click at [1246, 654] on div "Composer" at bounding box center [1247, 654] width 138 height 36
click at [1322, 548] on input "IPI" at bounding box center [1322, 547] width 287 height 46
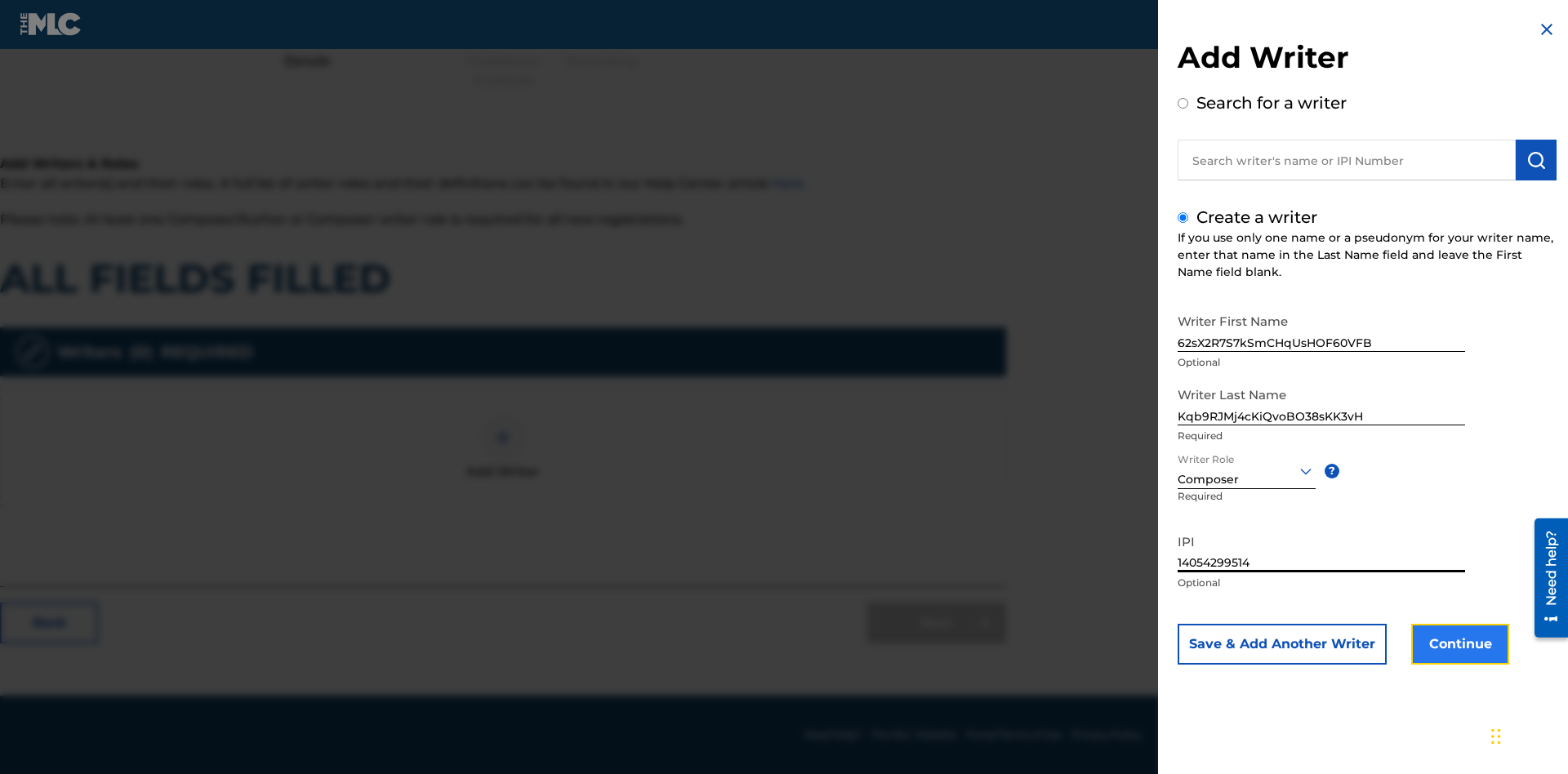
click at [1458, 644] on button "Continue" at bounding box center [1460, 644] width 98 height 41
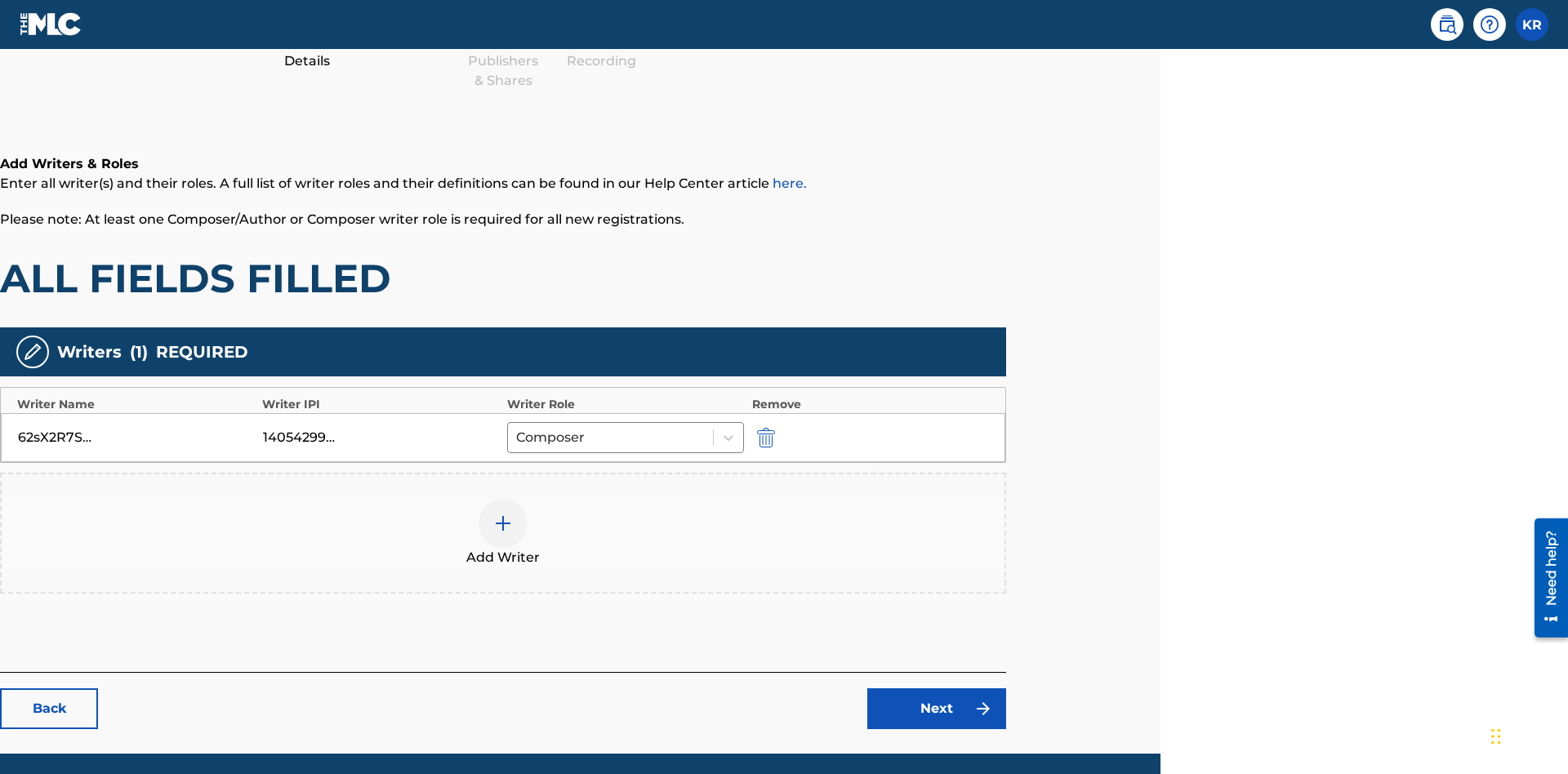
click at [503, 499] on div at bounding box center [503, 524] width 49 height 49
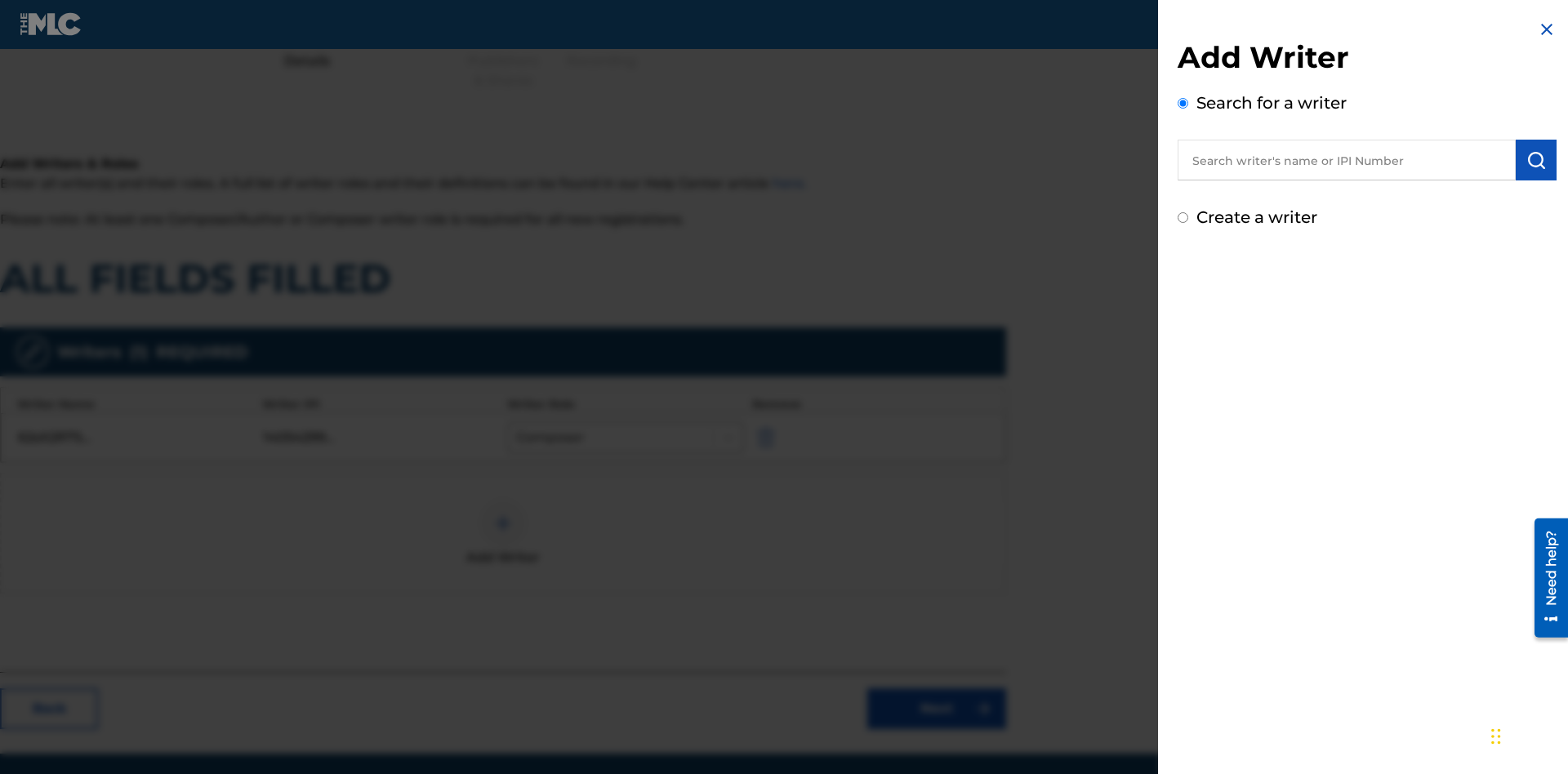
click at [1183, 218] on input "Create a writer" at bounding box center [1183, 217] width 11 height 11
radio input "false"
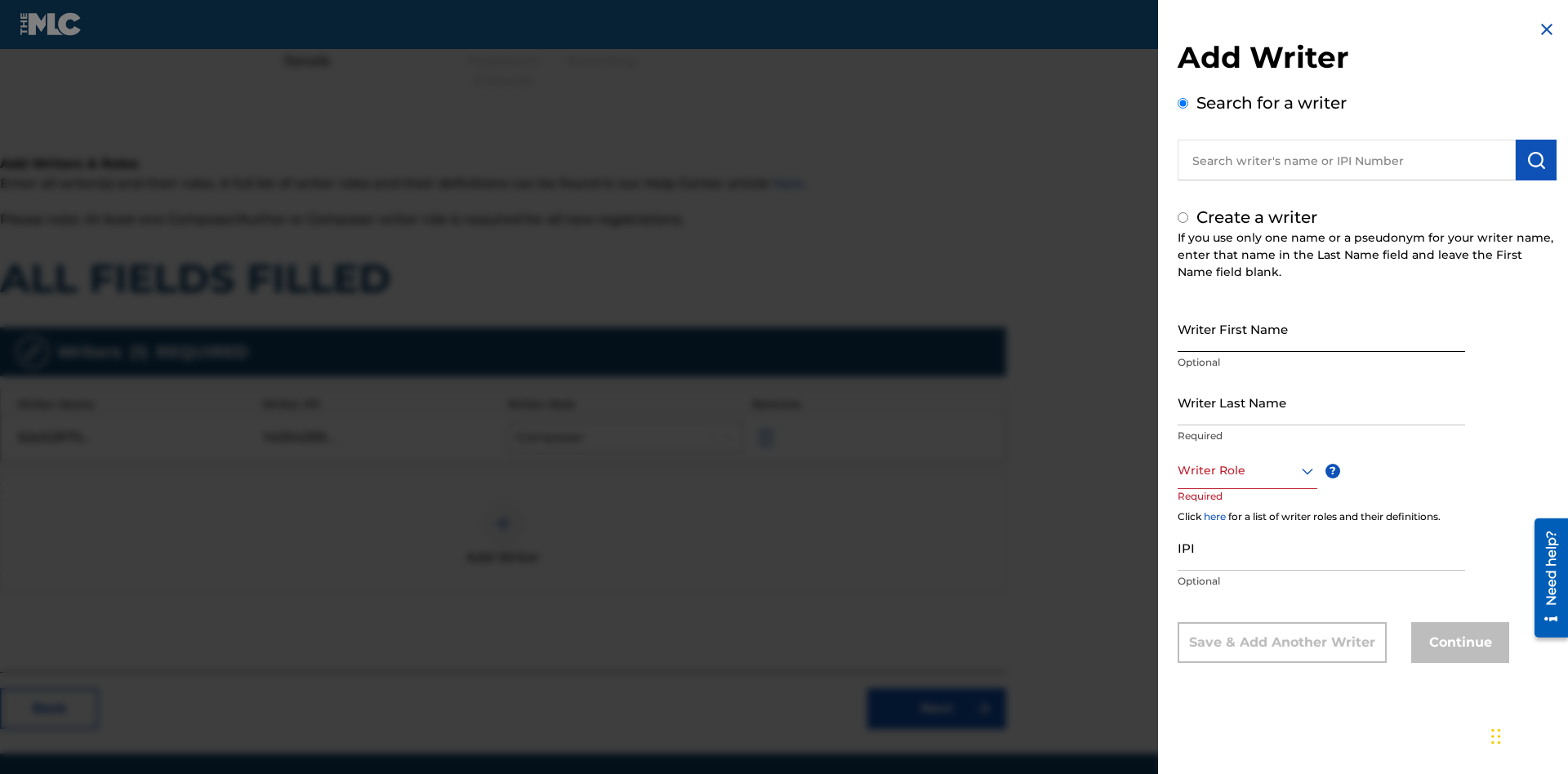
click at [1322, 328] on input "Writer First Name" at bounding box center [1322, 328] width 287 height 46
type input "AVAFl3do8iTZDGgmQ97dmAK3E"
radio input "false"
radio input "true"
type input "AVAFl3do8iTZDGgmQ97dmAK3E"
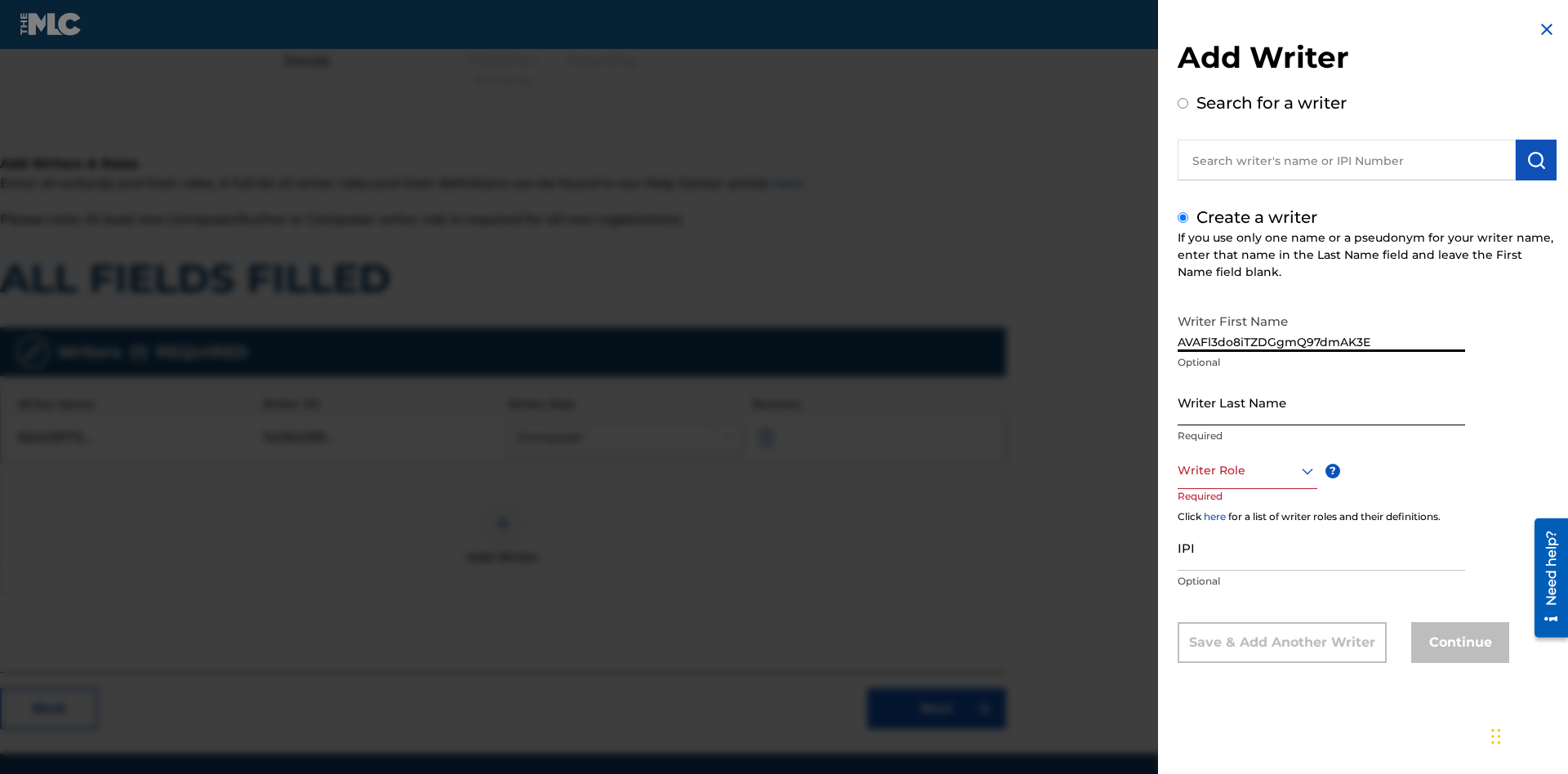
click at [1322, 402] on input "Writer Last Name" at bounding box center [1322, 402] width 287 height 46
type input "aGRjMdhR9E4pEZ9iPG4C5Dwbi"
click at [1246, 470] on div at bounding box center [1248, 470] width 140 height 20
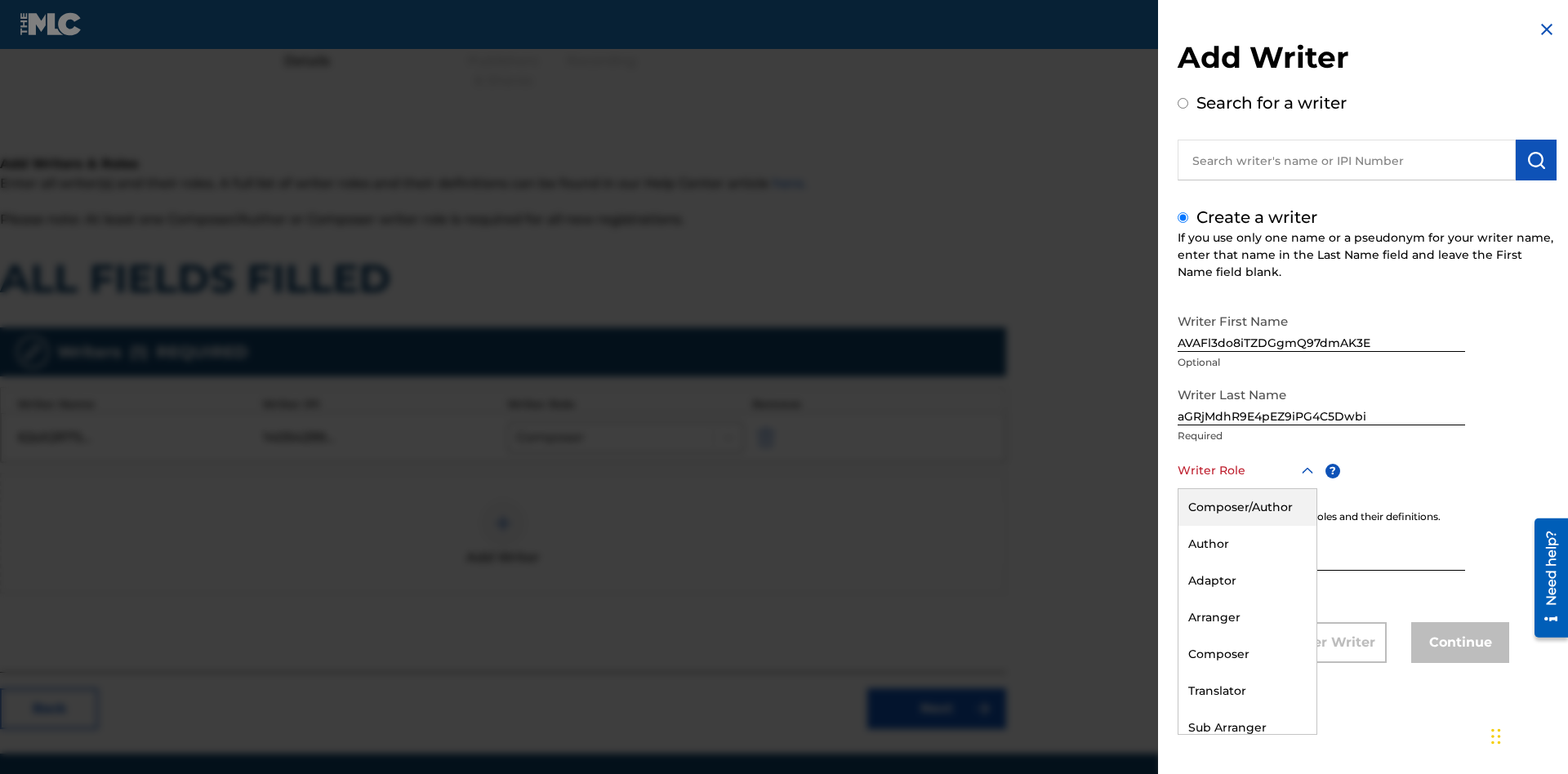
click at [1246, 747] on div "Sub Author" at bounding box center [1247, 765] width 138 height 36
click at [1322, 548] on input "IPI" at bounding box center [1322, 547] width 287 height 46
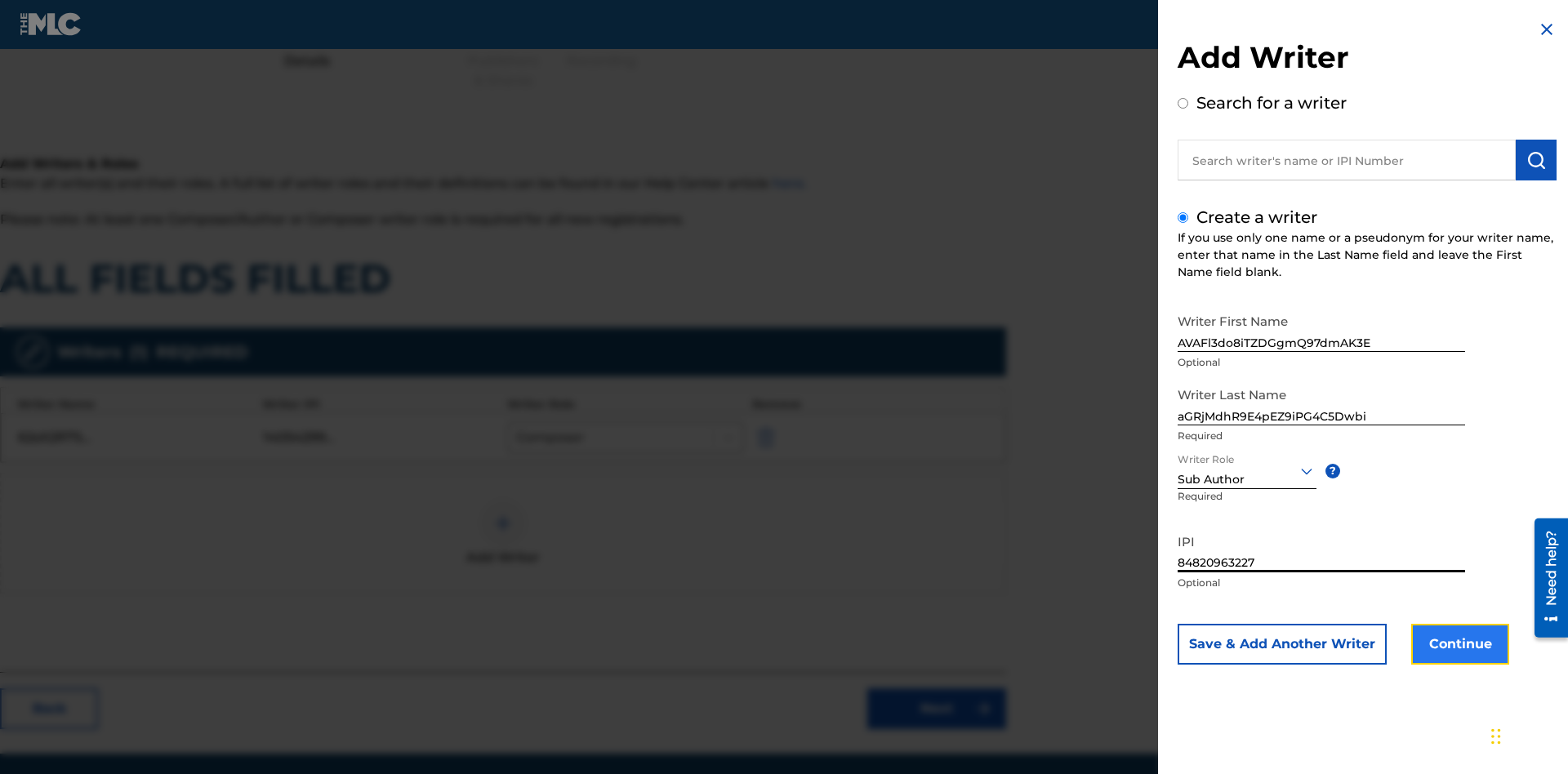
click at [1458, 644] on button "Continue" at bounding box center [1460, 644] width 98 height 41
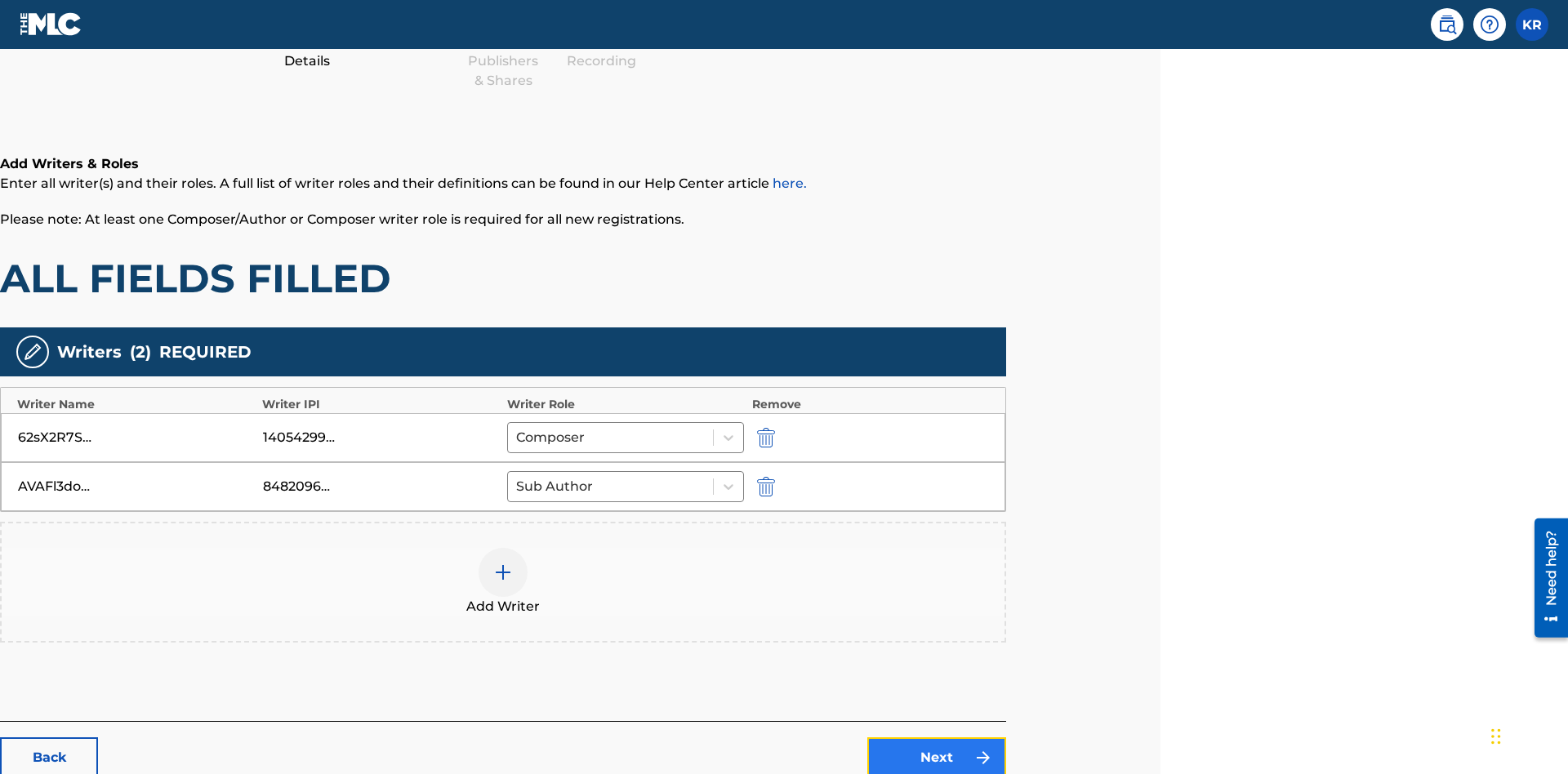
click at [937, 738] on link "Next" at bounding box center [936, 758] width 139 height 41
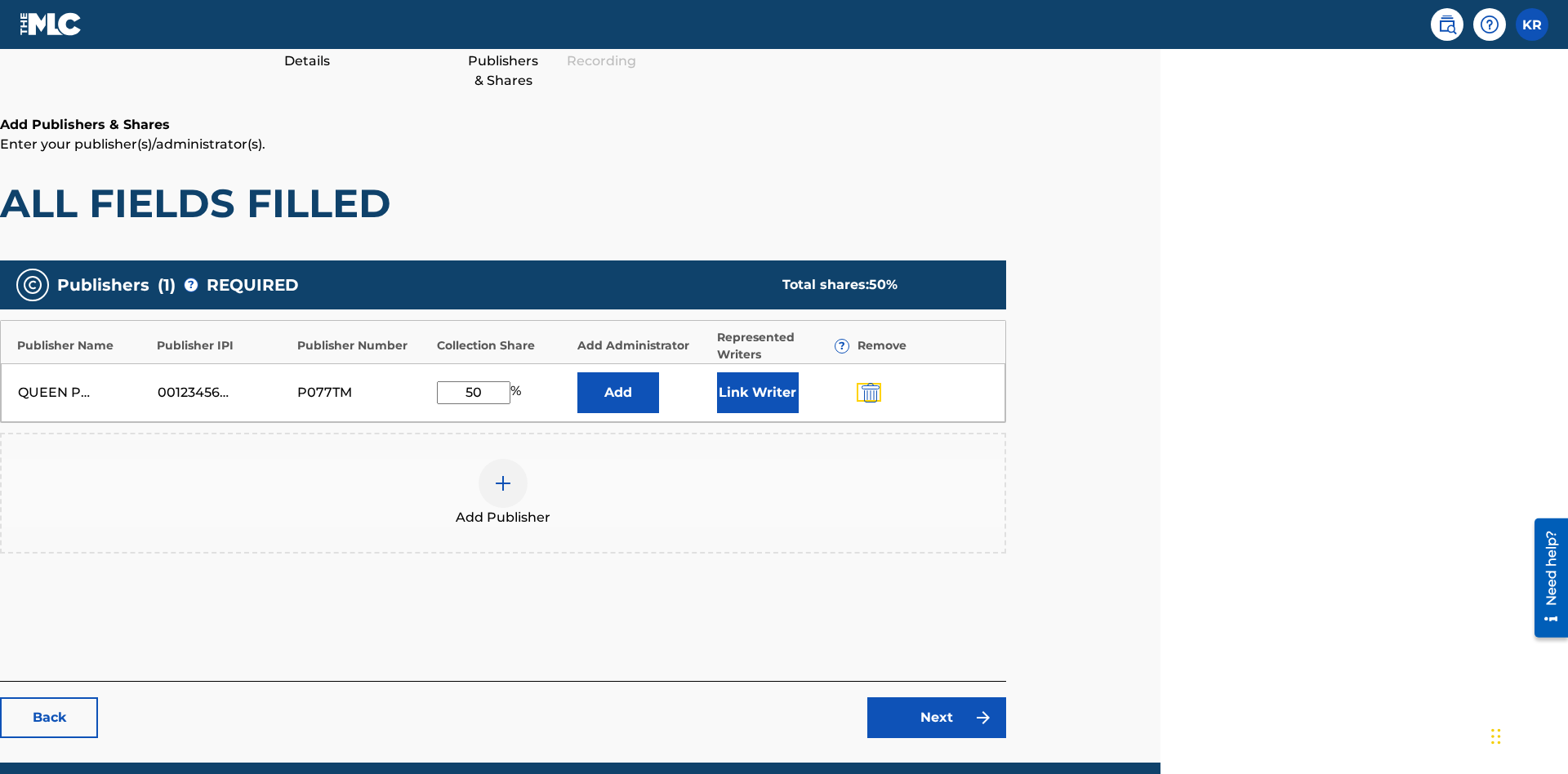
click at [868, 383] on img "submit" at bounding box center [870, 393] width 18 height 20
click at [503, 474] on img at bounding box center [503, 484] width 20 height 20
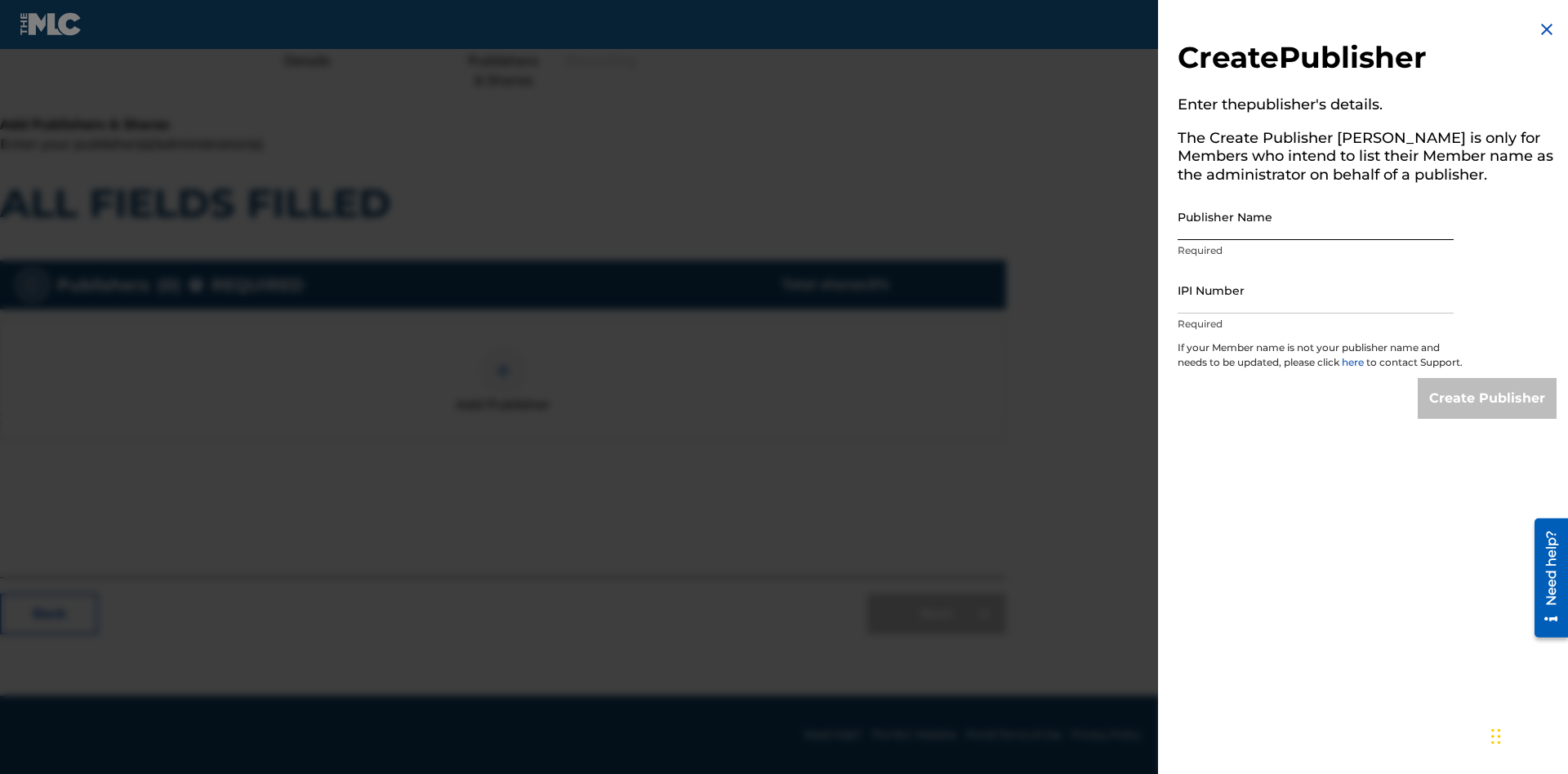
click at [1315, 216] on input "Publisher Name" at bounding box center [1315, 216] width 276 height 46
type input "SJC8utCnij19NQAOZRjw"
click at [1315, 290] on input "IPI Number" at bounding box center [1315, 290] width 276 height 46
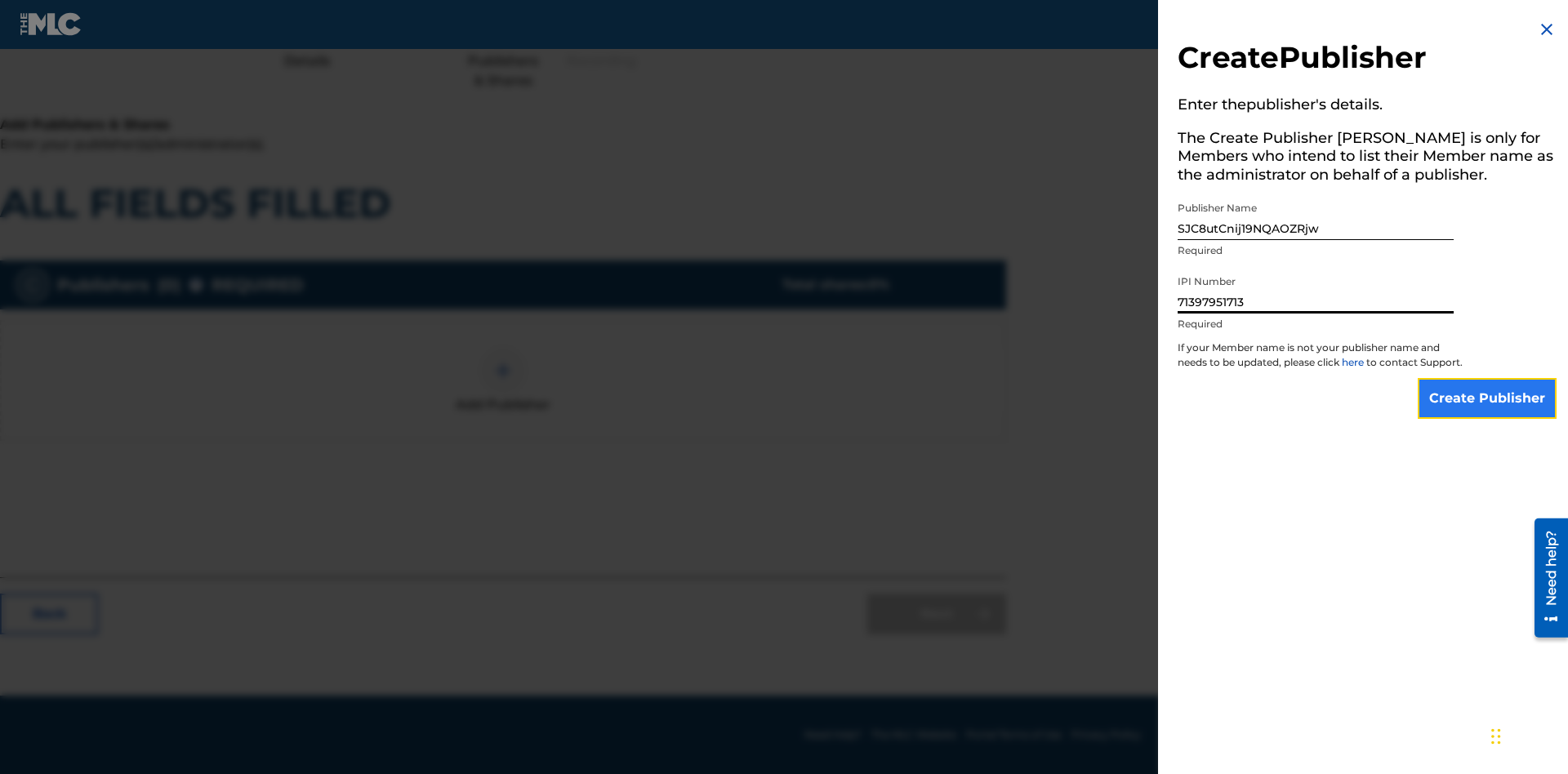
click at [1488, 413] on input "Create Publisher" at bounding box center [1487, 398] width 139 height 41
click at [1488, 378] on input "Create Publisher" at bounding box center [1487, 398] width 139 height 41
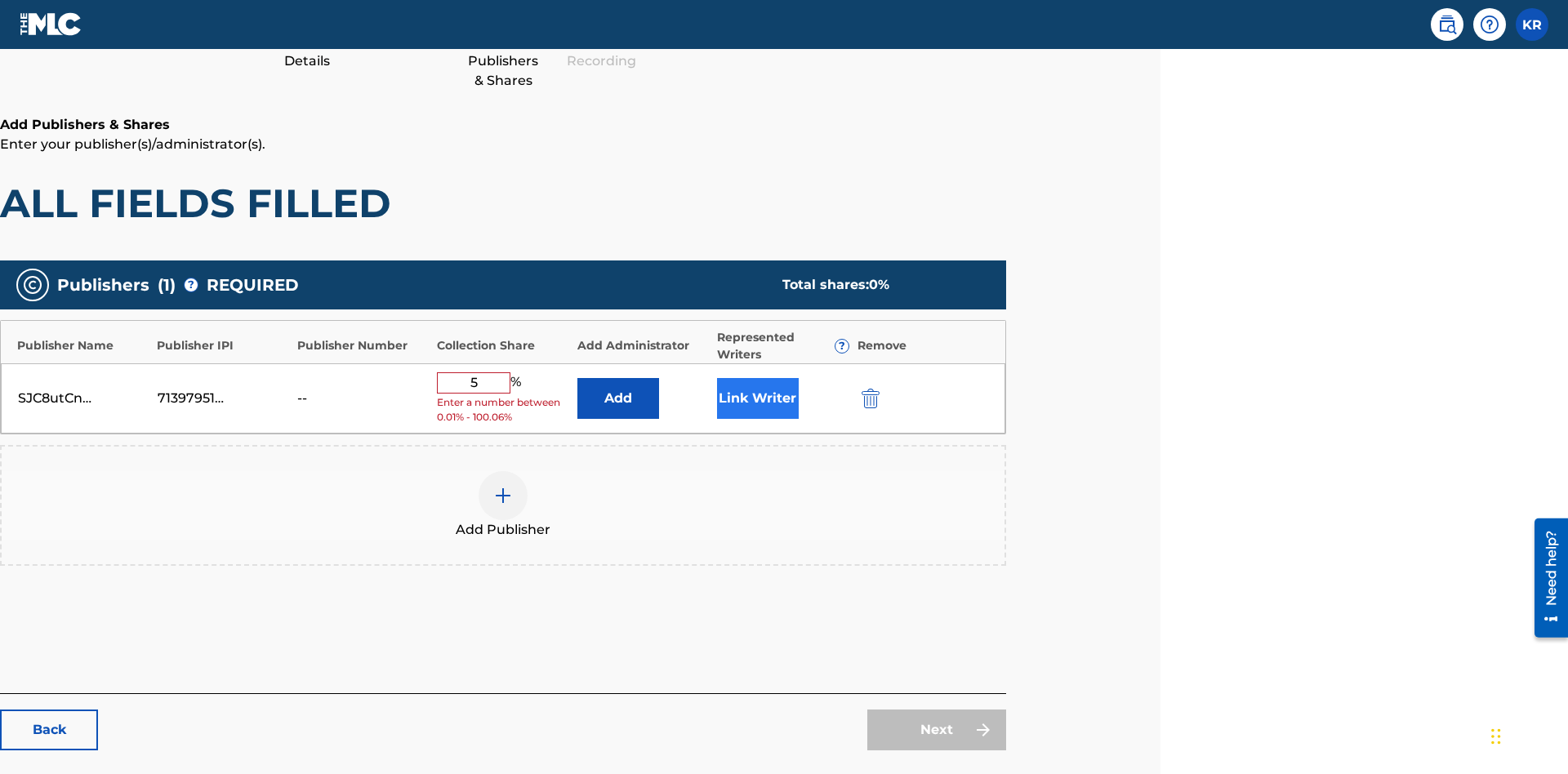
type input "5"
click at [757, 378] on button "Link Writer" at bounding box center [758, 398] width 82 height 41
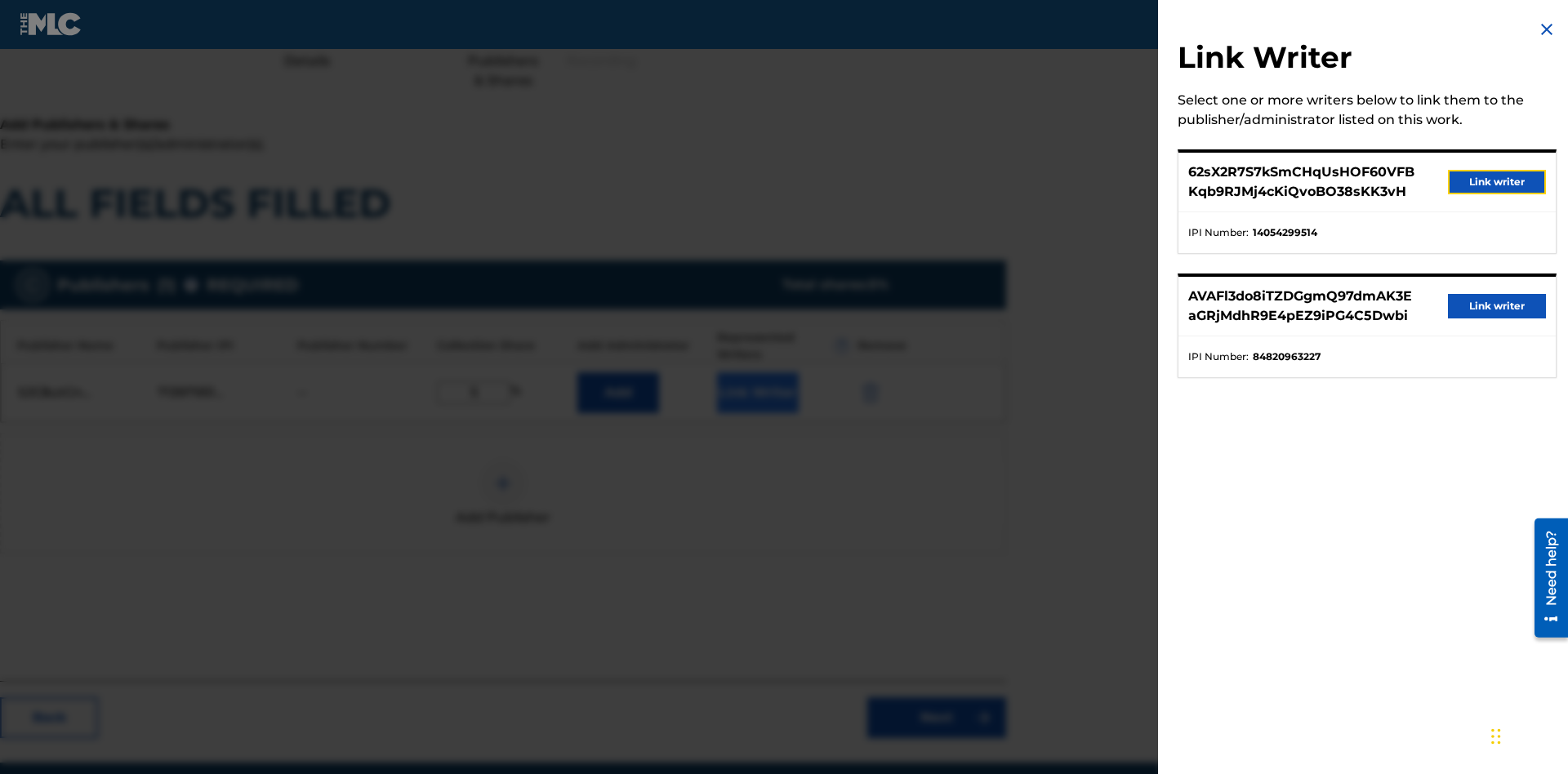
click at [1497, 182] on button "Link writer" at bounding box center [1497, 182] width 98 height 25
click at [757, 372] on button "Link Writer" at bounding box center [758, 392] width 82 height 41
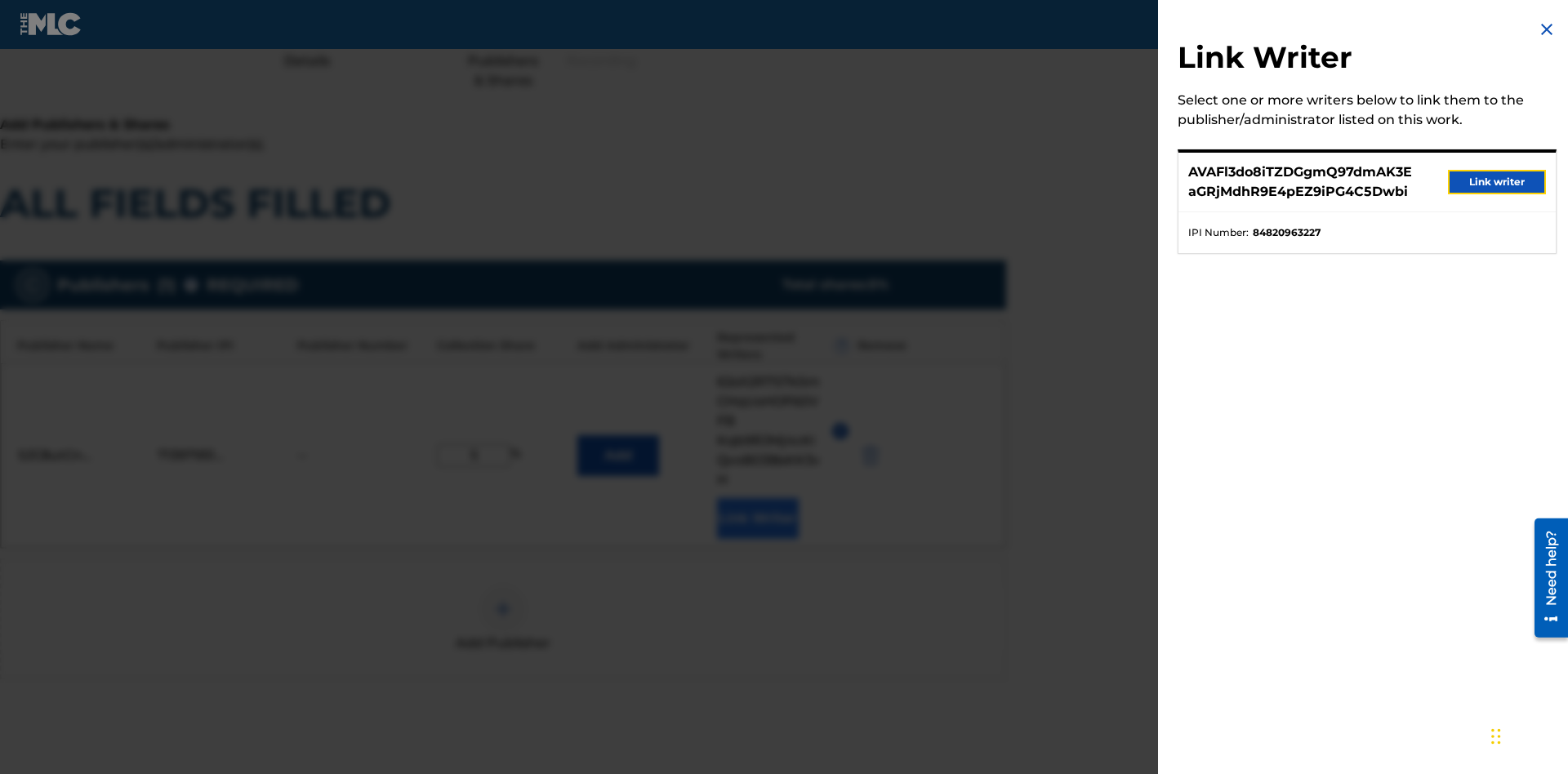
click at [1497, 182] on button "Link writer" at bounding box center [1497, 182] width 98 height 25
click at [757, 498] on button "Link Writer" at bounding box center [758, 518] width 82 height 41
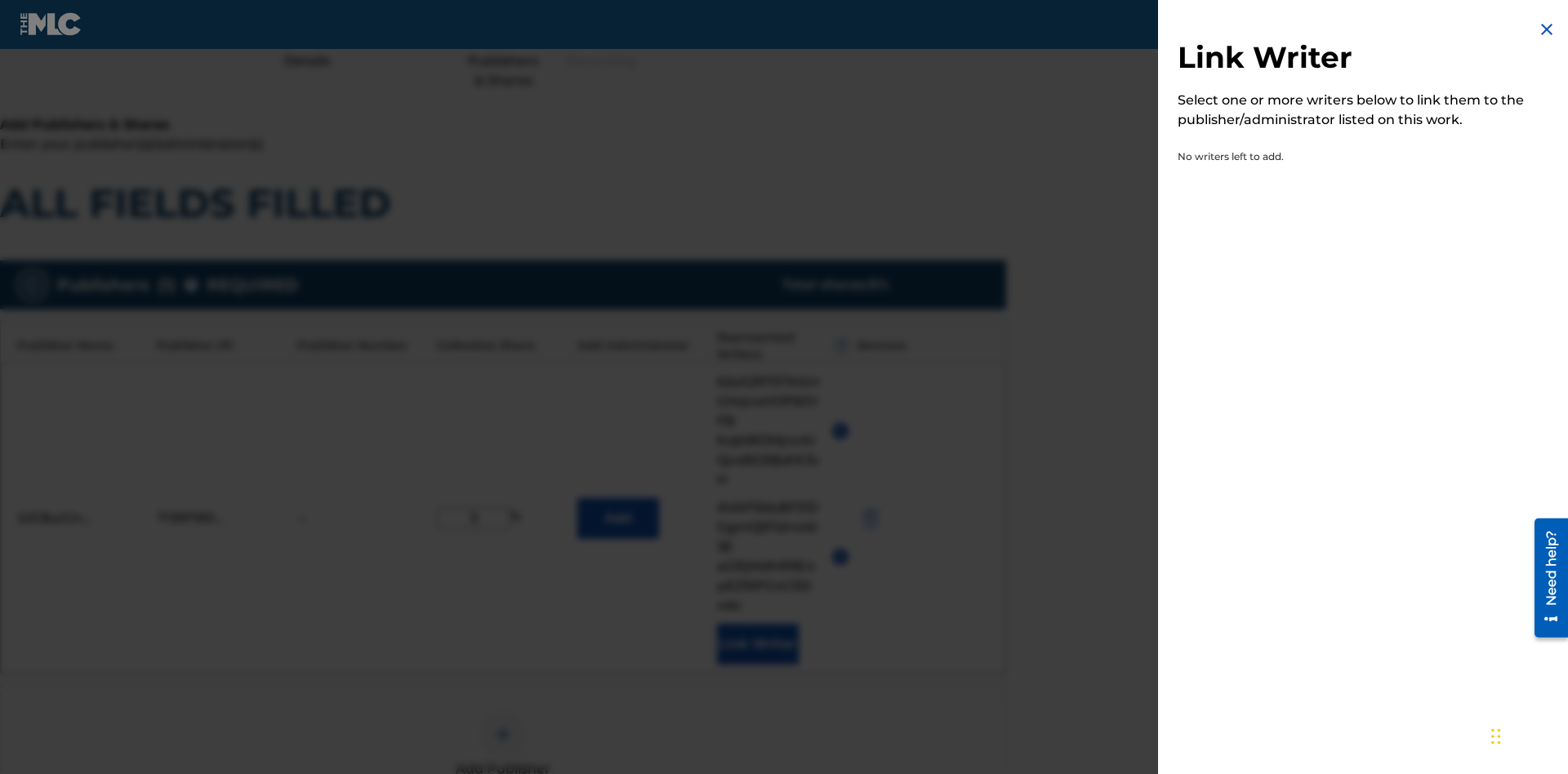
click at [1546, 29] on img at bounding box center [1547, 30] width 20 height 20
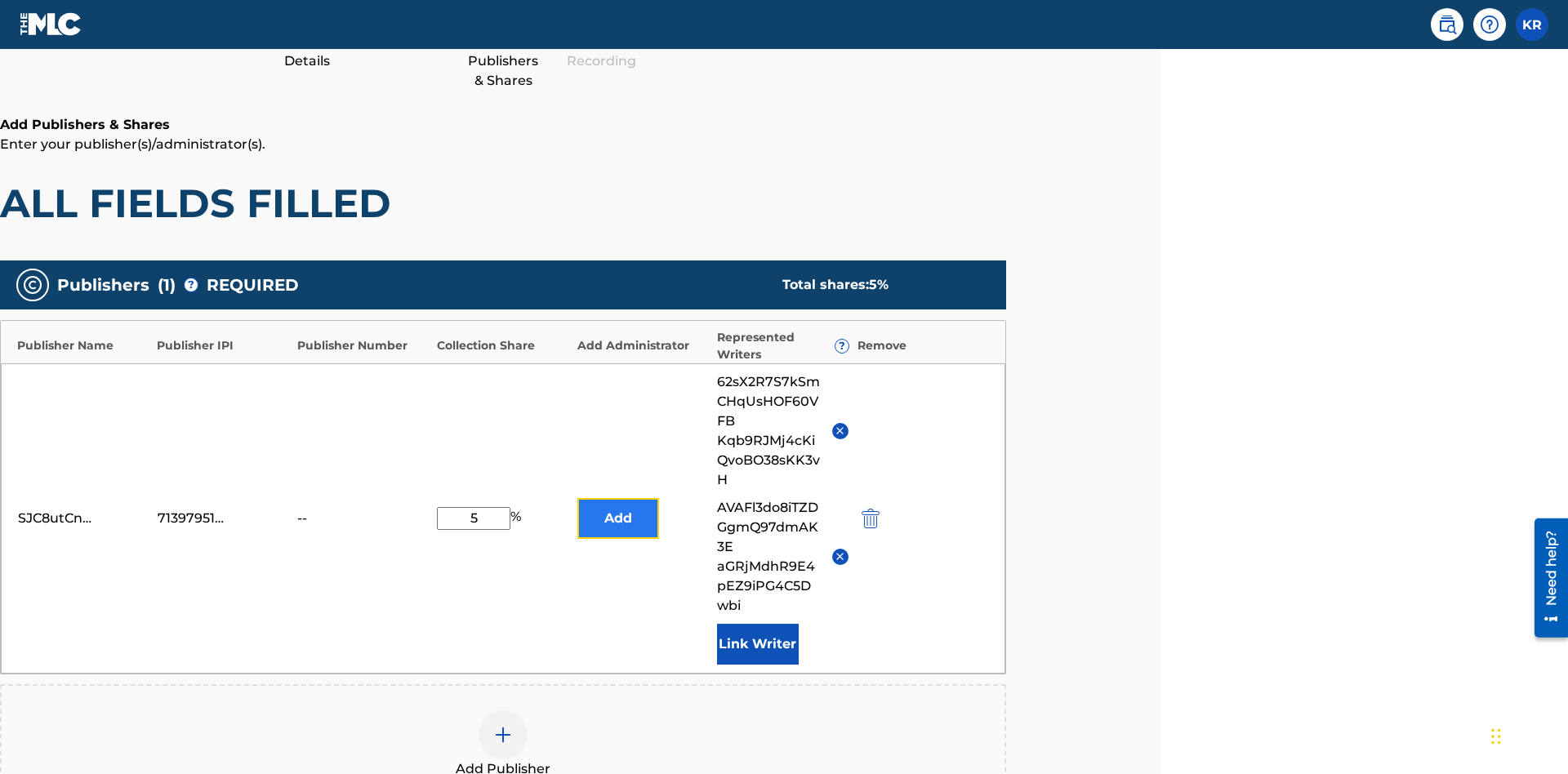
click at [618, 498] on button "Add" at bounding box center [618, 518] width 82 height 41
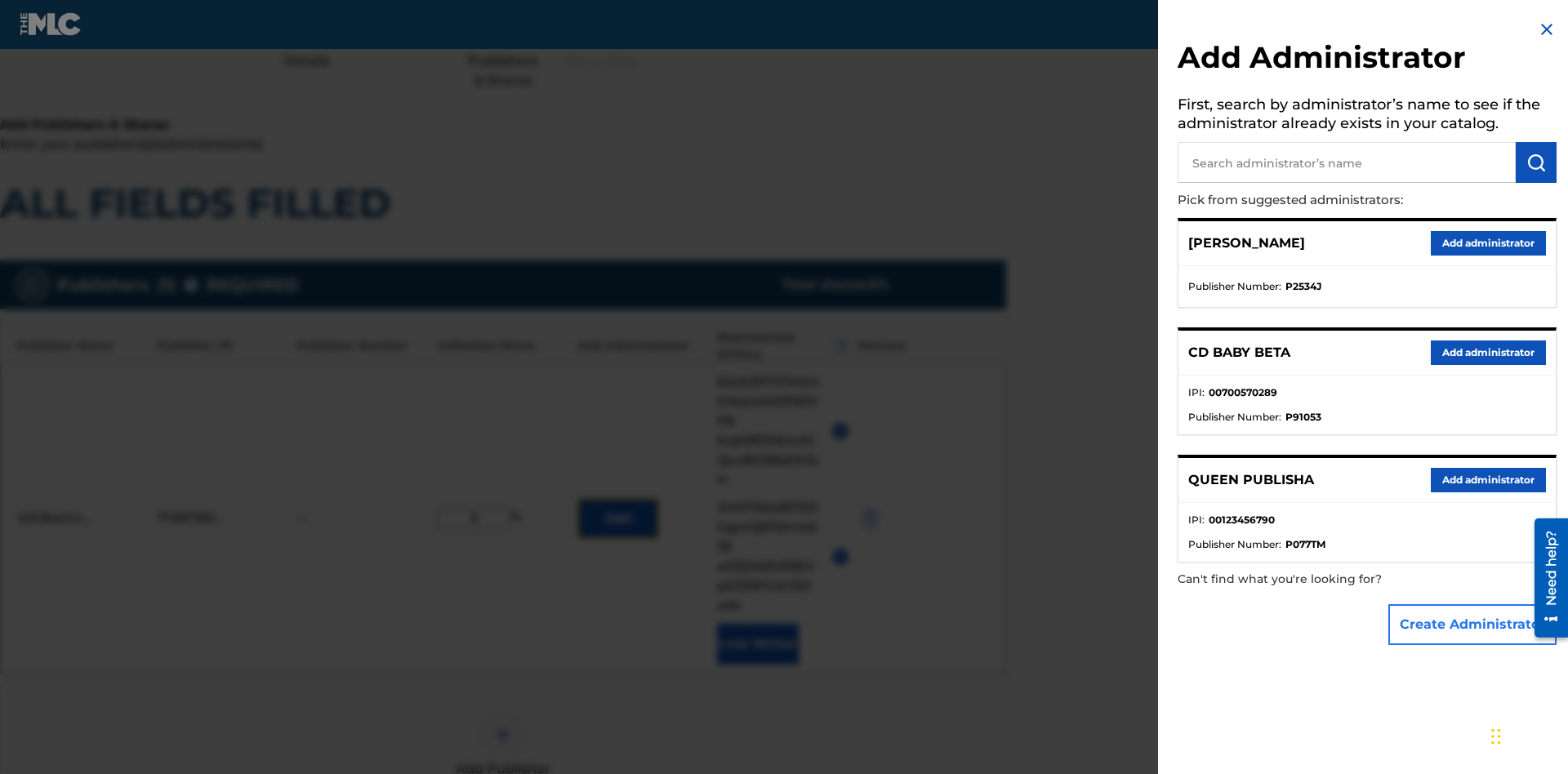
click at [1473, 624] on button "Create Administrator" at bounding box center [1472, 624] width 168 height 41
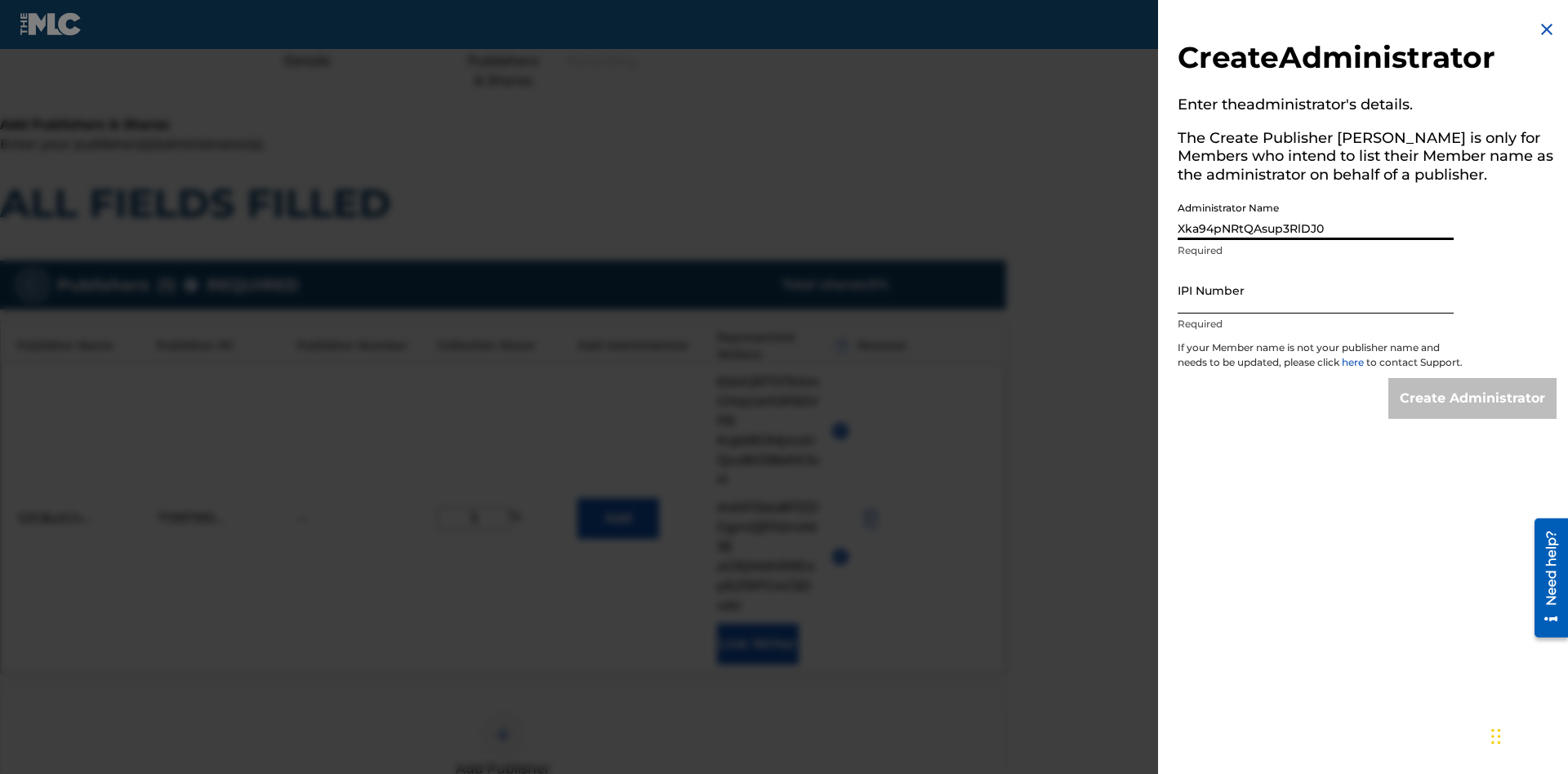
click at [1315, 290] on input "IPI Number" at bounding box center [1315, 290] width 276 height 46
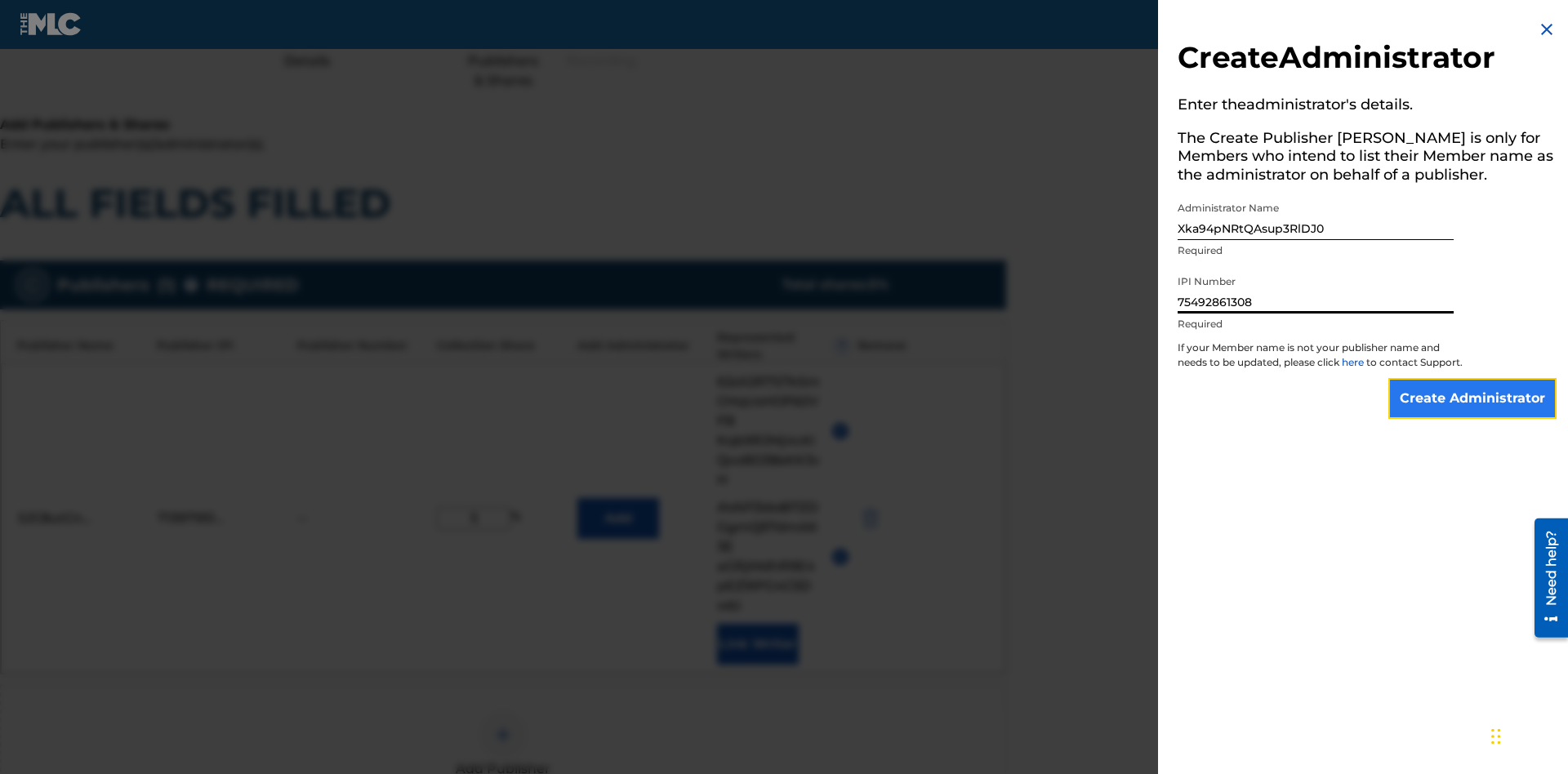
click at [1473, 413] on input "Create Administrator" at bounding box center [1472, 398] width 168 height 41
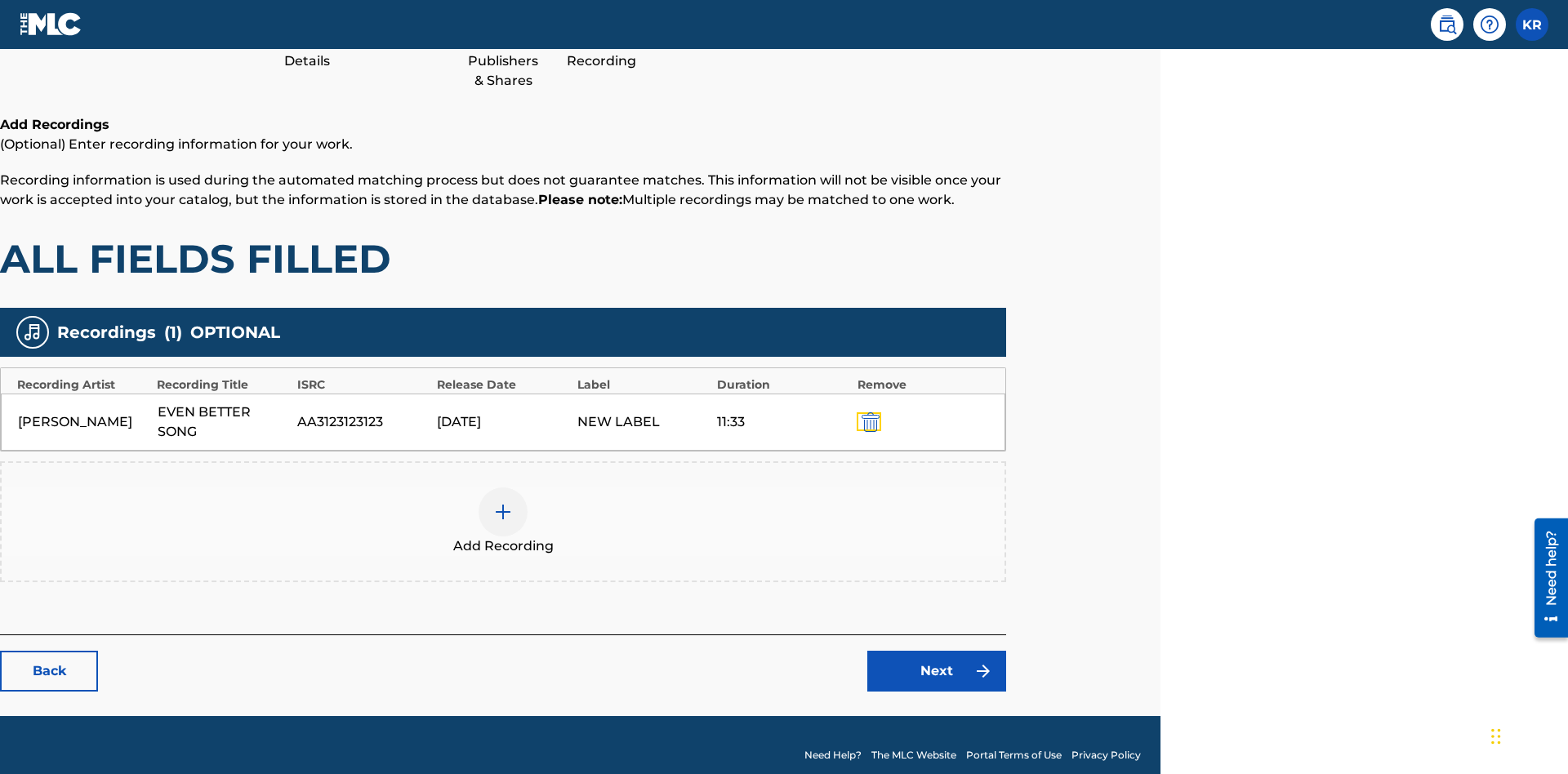
click at [868, 412] on img "submit" at bounding box center [870, 422] width 18 height 20
click at [503, 502] on img at bounding box center [503, 512] width 20 height 20
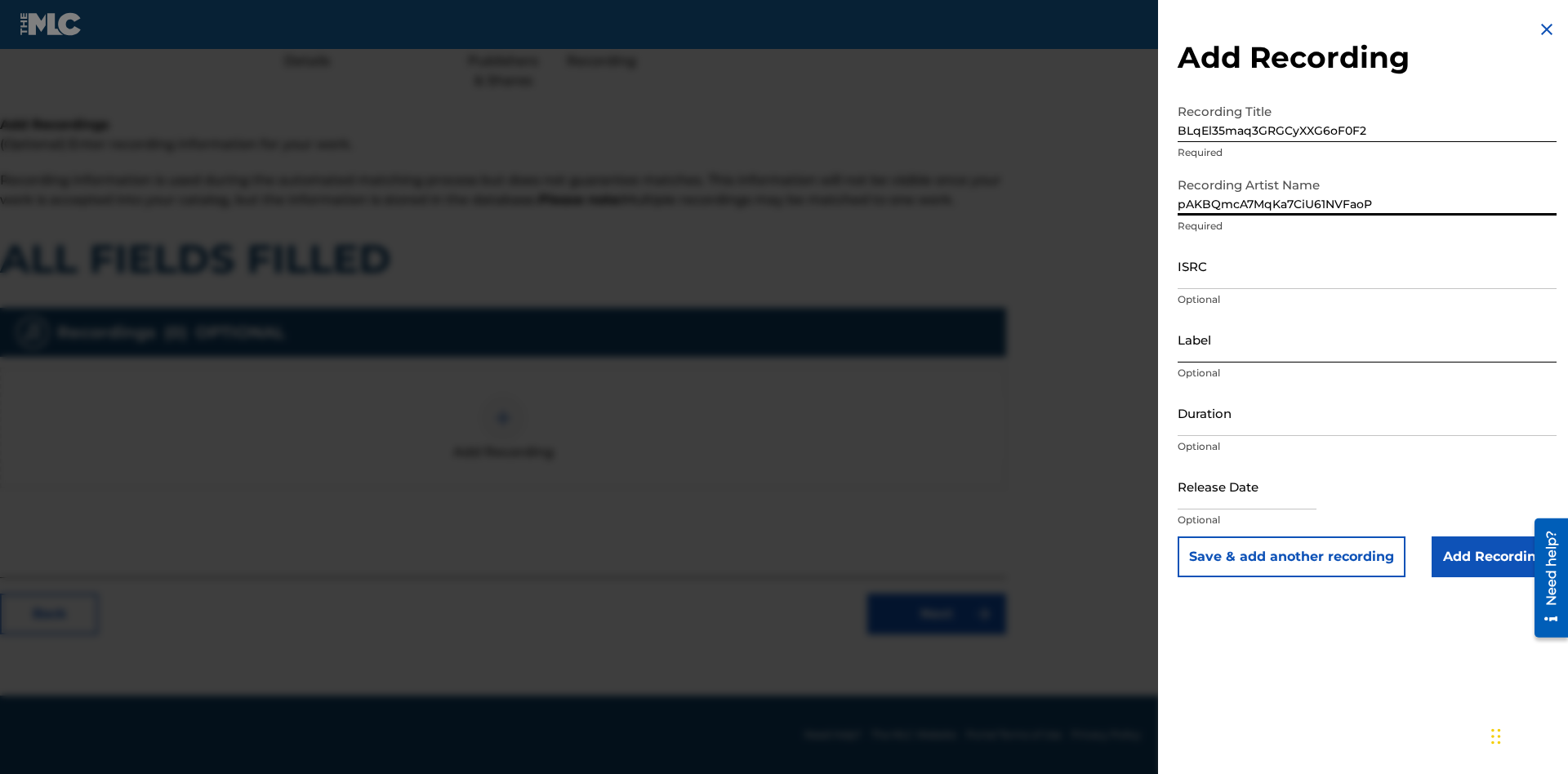
type input "pAKBQmcA7MqKa7CiU61NVFaoP"
click at [1367, 266] on input "ISRC" at bounding box center [1367, 266] width 379 height 46
type input "AAf442930077"
click at [1367, 339] on input "Label" at bounding box center [1367, 338] width 379 height 46
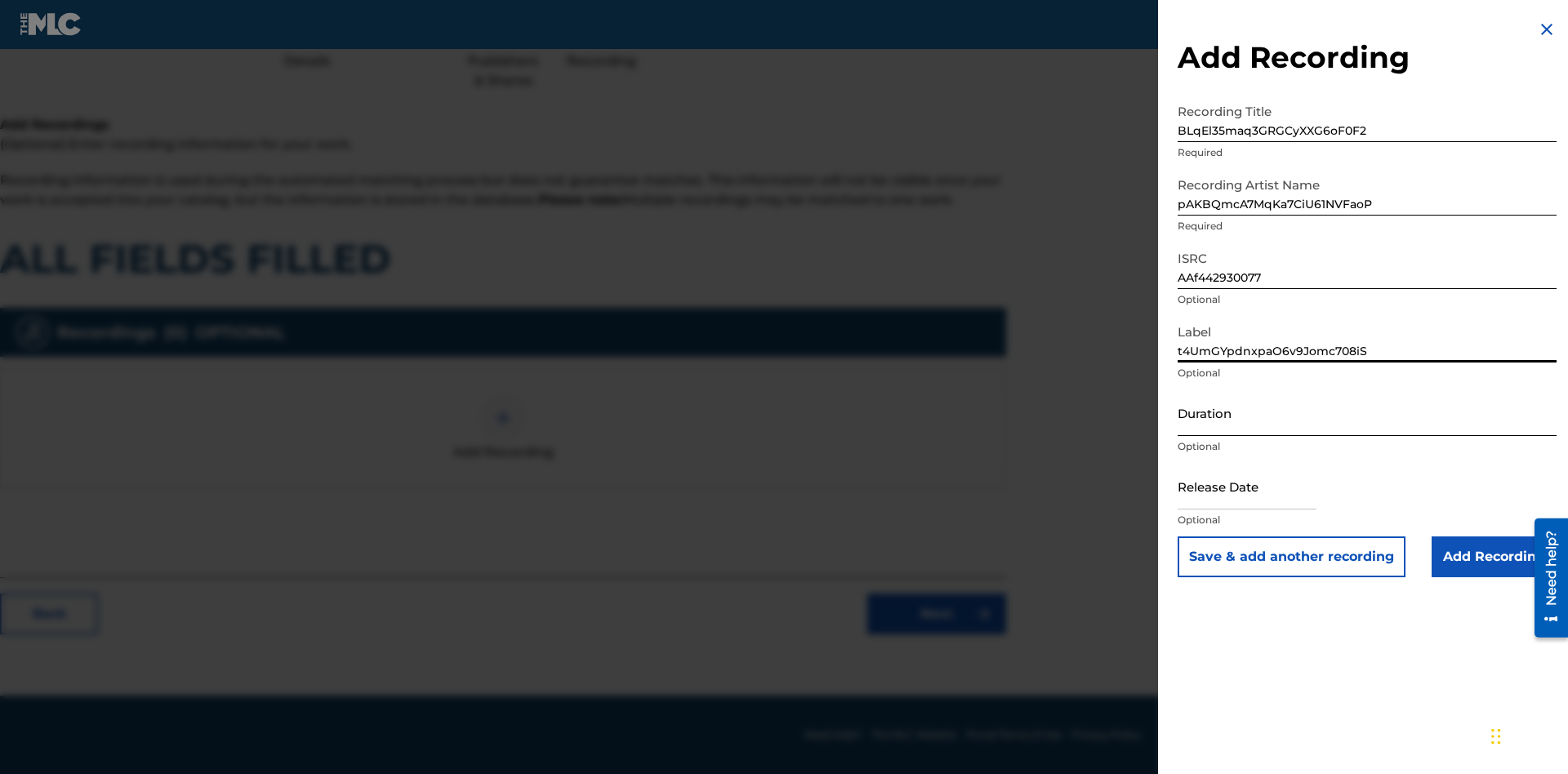
type input "t4UmGYpdnxpaO6v9Jomc708iS"
click at [1367, 412] on input "Duration" at bounding box center [1367, 412] width 379 height 46
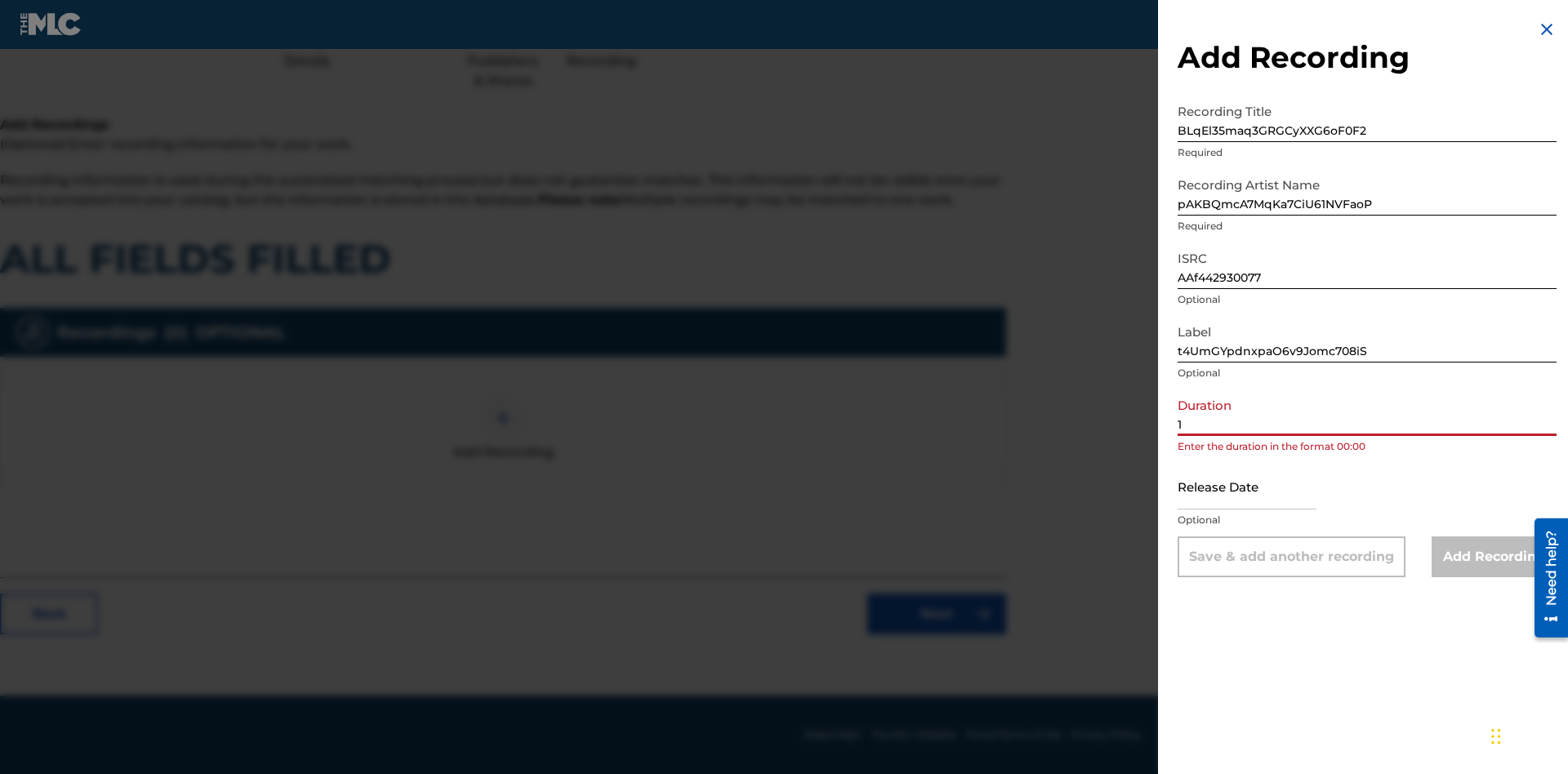
click at [1367, 412] on input "1" at bounding box center [1367, 412] width 379 height 46
type input "16:16"
click at [1260, 488] on input "text" at bounding box center [1247, 486] width 139 height 46
select select "8"
select select "2025"
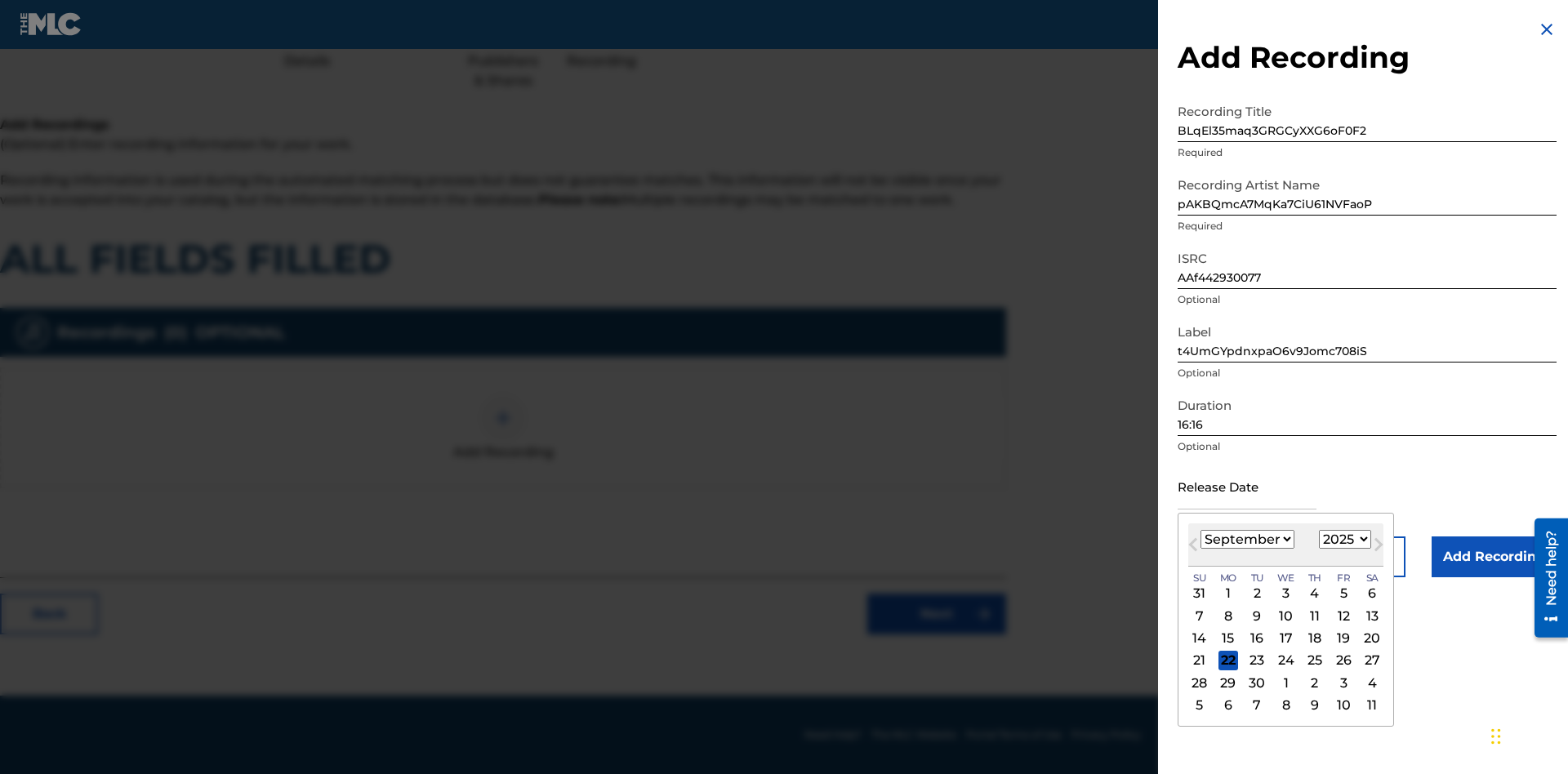
select select "8"
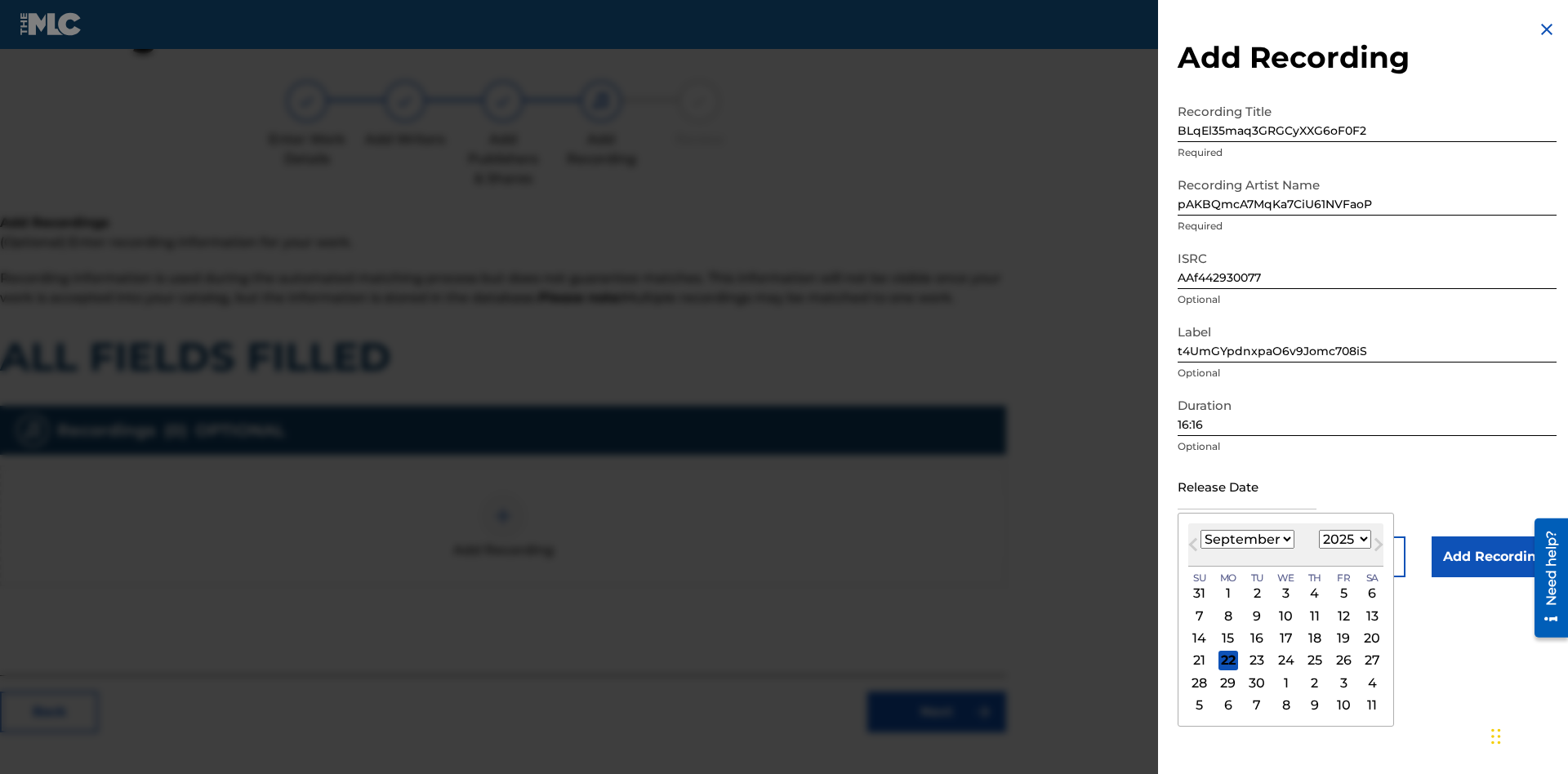
click at [1342, 539] on select "1900 1901 1902 1903 1904 1905 1906 1907 1908 1909 1910 1911 1912 1913 1914 1915…" at bounding box center [1344, 539] width 52 height 19
click at [1312, 594] on div "4" at bounding box center [1315, 594] width 20 height 20
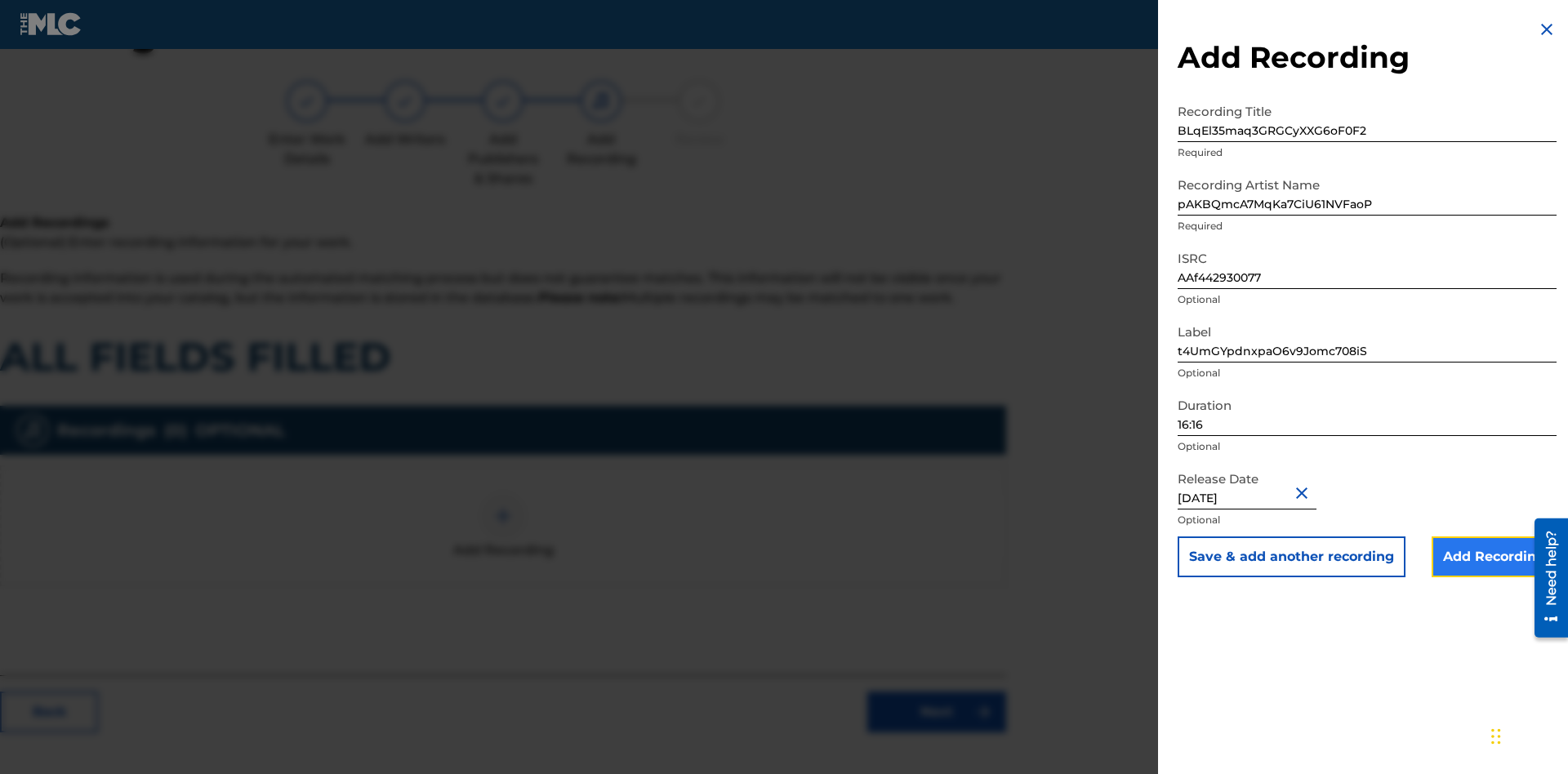
click at [1493, 557] on input "Add Recording" at bounding box center [1493, 557] width 125 height 41
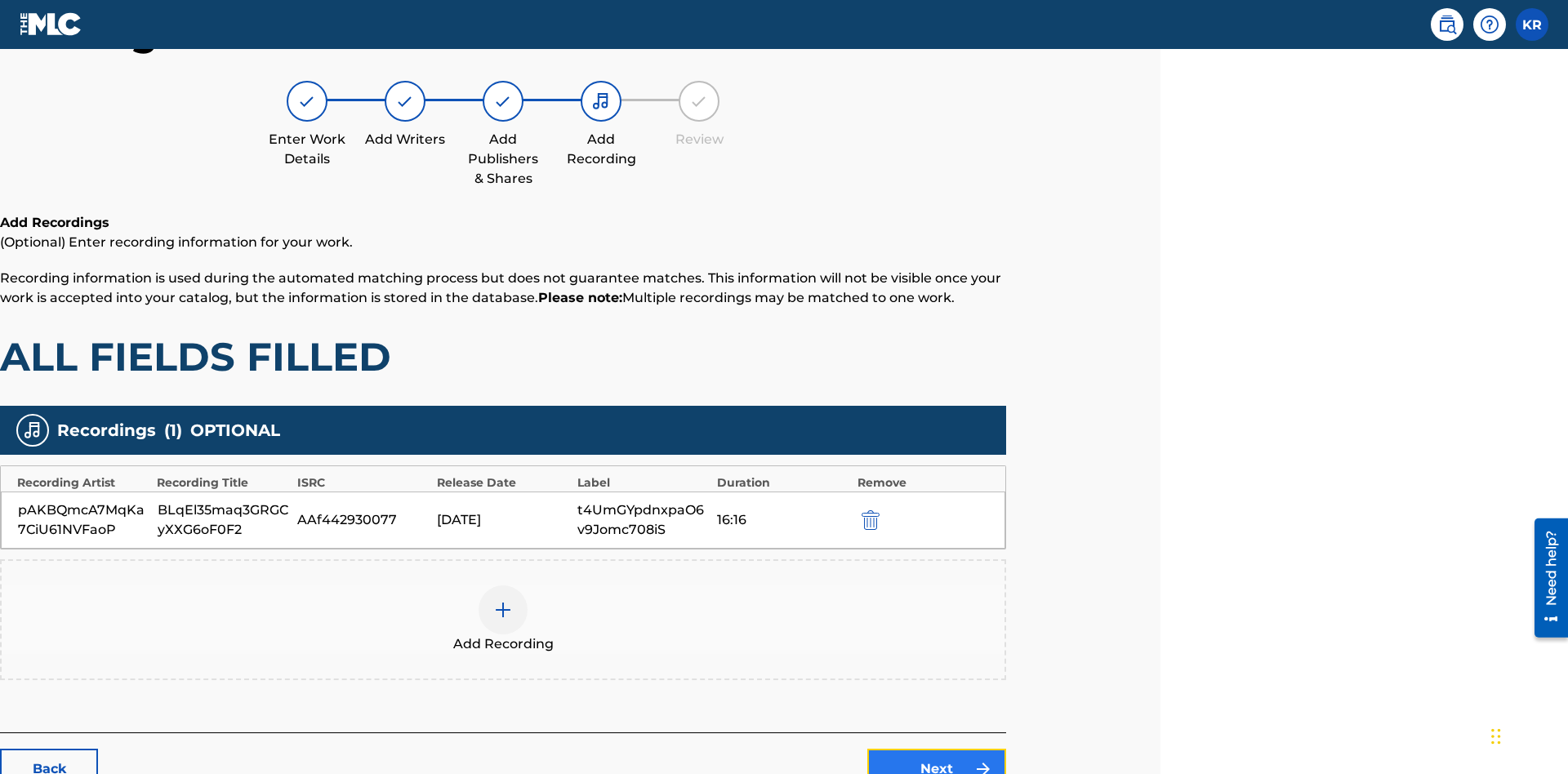
click at [937, 749] on link "Next" at bounding box center [936, 769] width 139 height 41
